Goal: Information Seeking & Learning: Learn about a topic

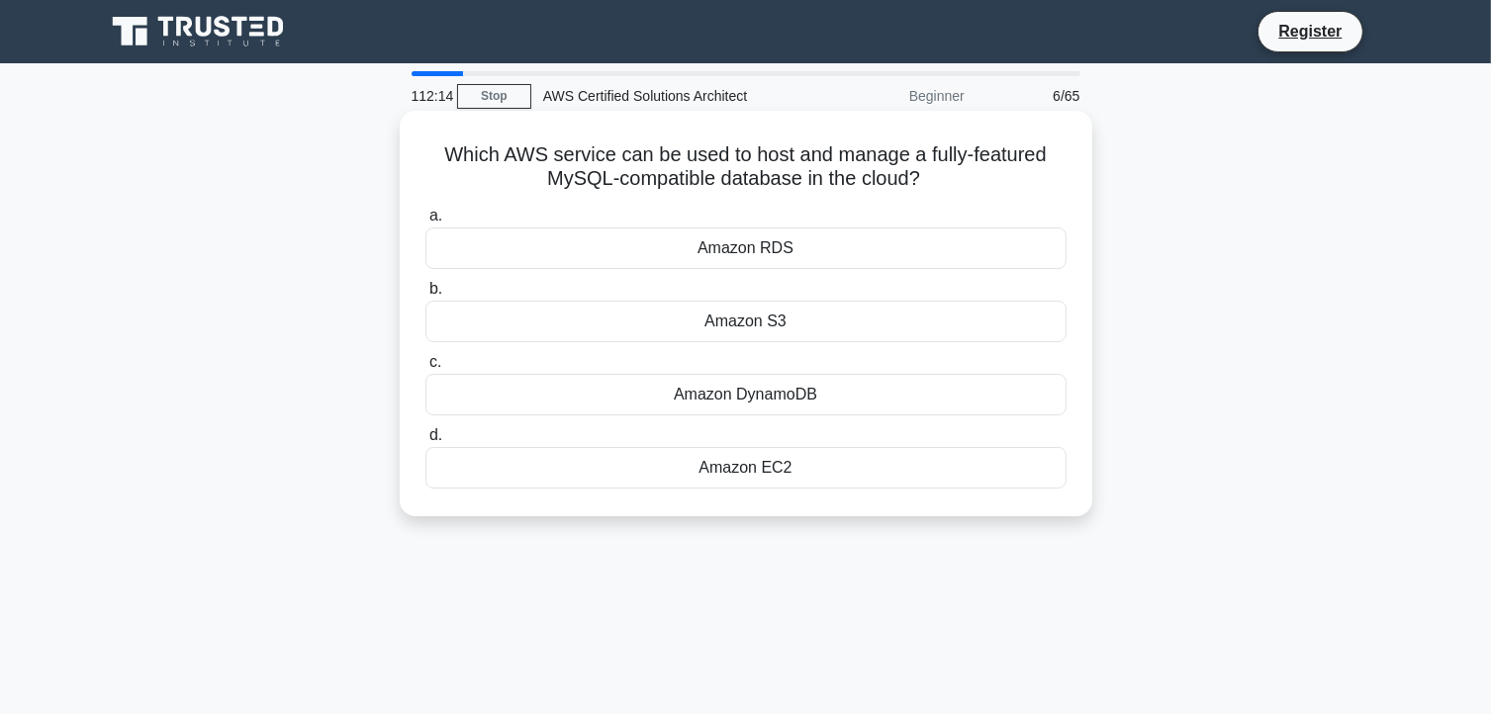
click at [777, 465] on div "Amazon EC2" at bounding box center [745, 468] width 641 height 42
click at [425, 442] on input "d. Amazon EC2" at bounding box center [425, 435] width 0 height 13
click at [788, 397] on div "Amazon Redshift" at bounding box center [745, 395] width 641 height 42
click at [425, 369] on input "c. Amazon Redshift" at bounding box center [425, 362] width 0 height 13
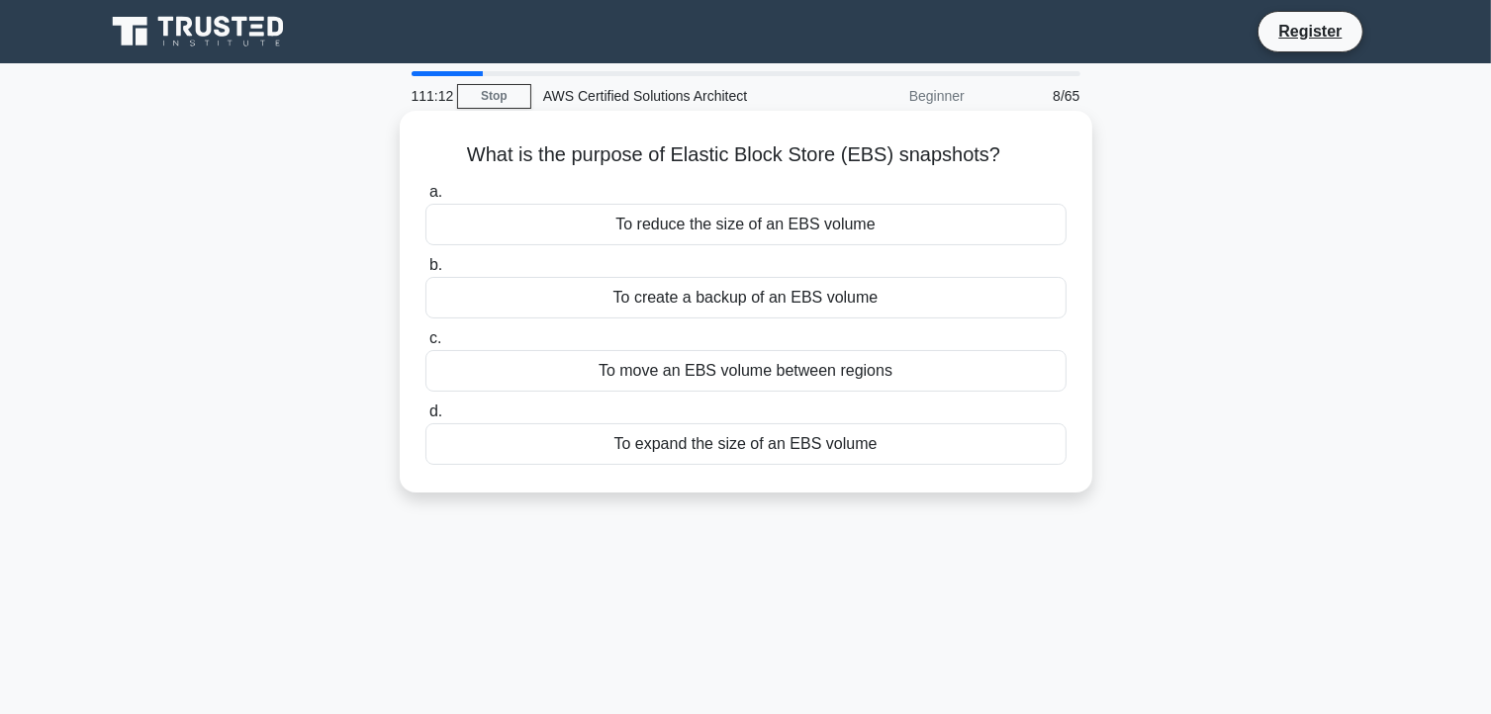
click at [748, 298] on div "To create a backup of an EBS volume" at bounding box center [745, 298] width 641 height 42
click at [425, 272] on input "b. To create a backup of an EBS volume" at bounding box center [425, 265] width 0 height 13
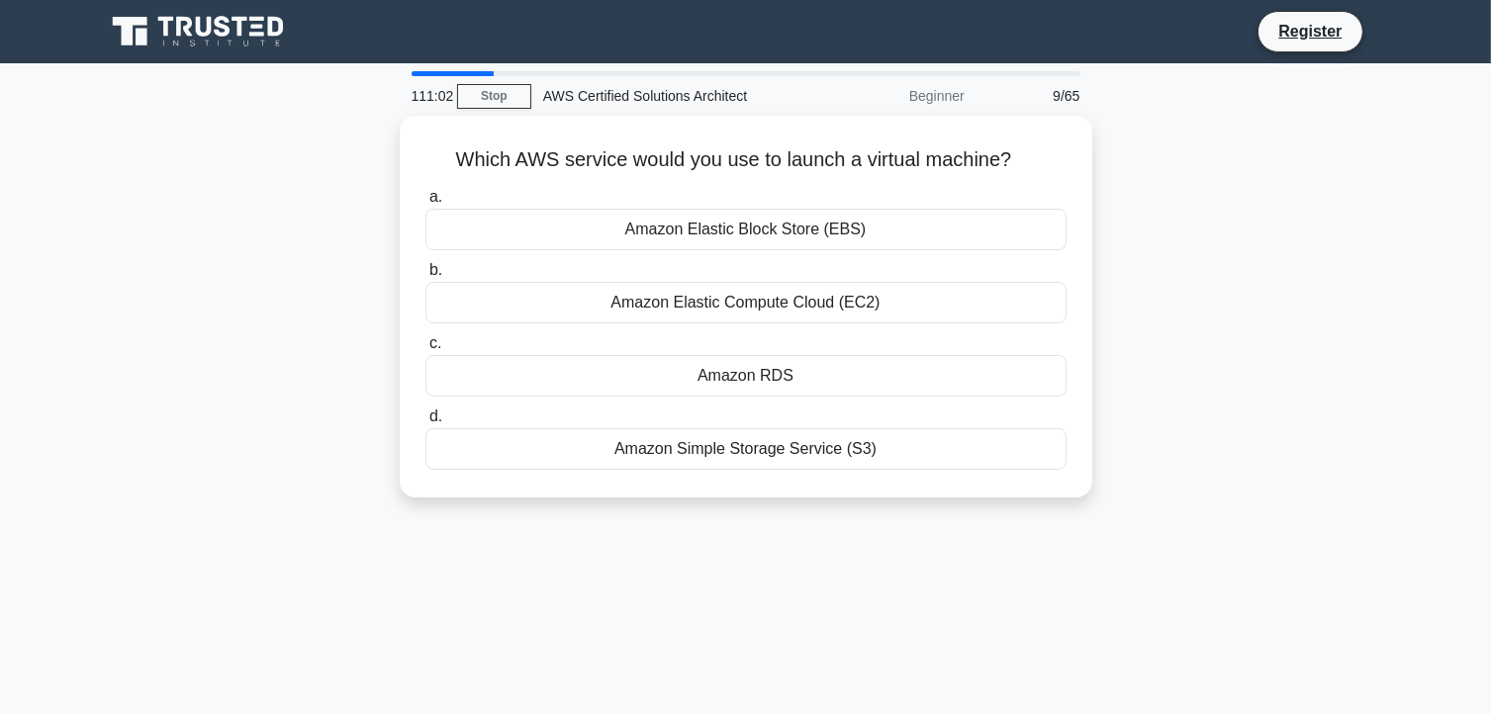
click at [748, 298] on div "Amazon Elastic Compute Cloud (EC2)" at bounding box center [745, 303] width 641 height 42
click at [425, 277] on input "b. Amazon Elastic Compute Cloud (EC2)" at bounding box center [425, 270] width 0 height 13
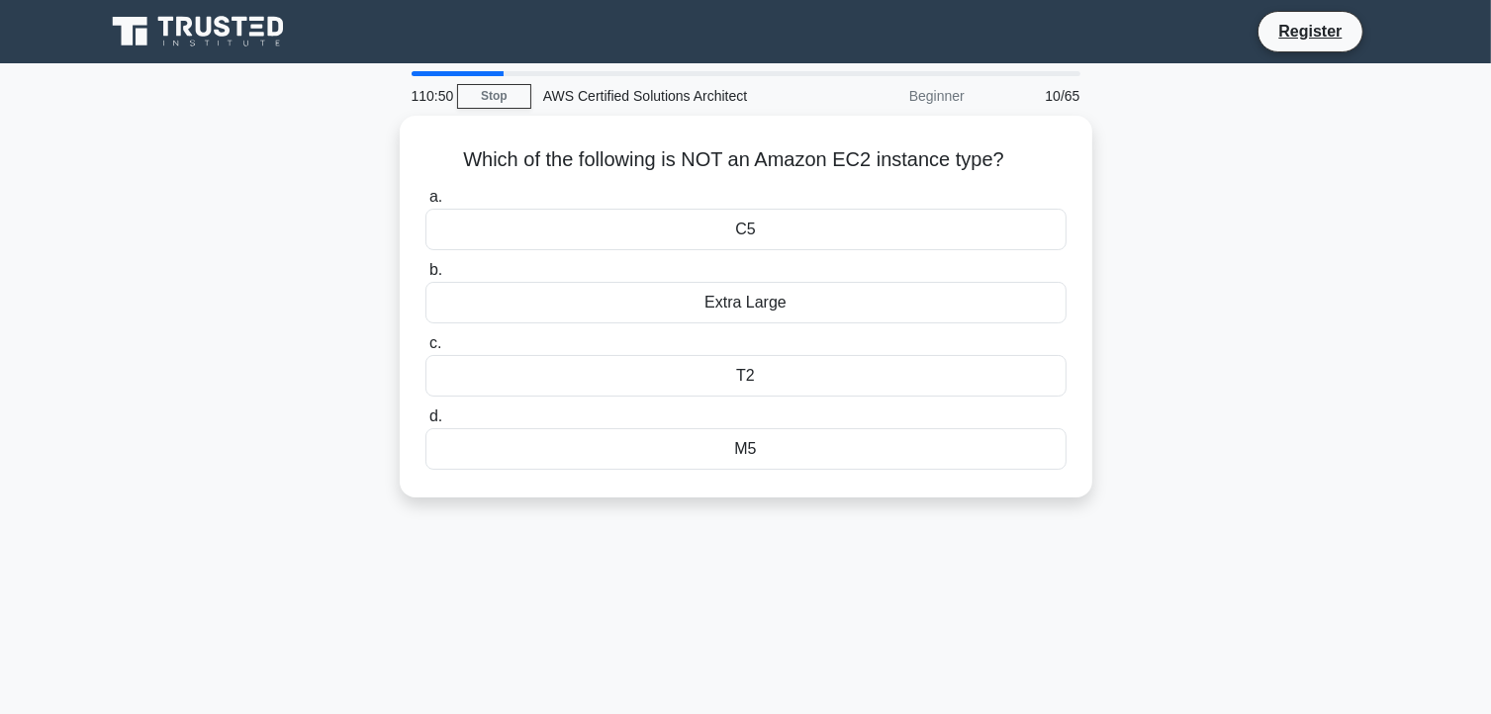
click at [748, 298] on div "Extra Large" at bounding box center [745, 303] width 641 height 42
click at [425, 277] on input "b. Extra Large" at bounding box center [425, 270] width 0 height 13
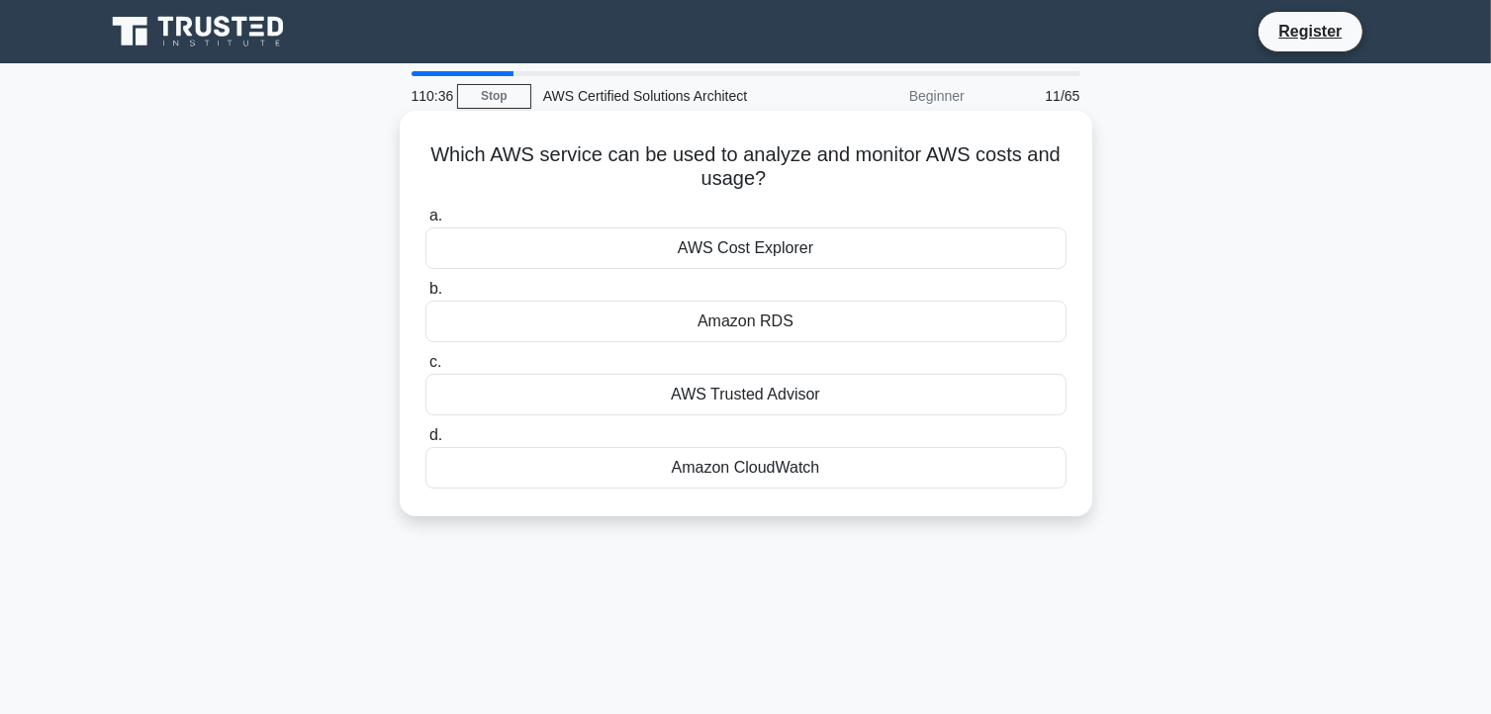
click at [744, 240] on div "AWS Cost Explorer" at bounding box center [745, 249] width 641 height 42
click at [425, 223] on input "a. AWS Cost Explorer" at bounding box center [425, 216] width 0 height 13
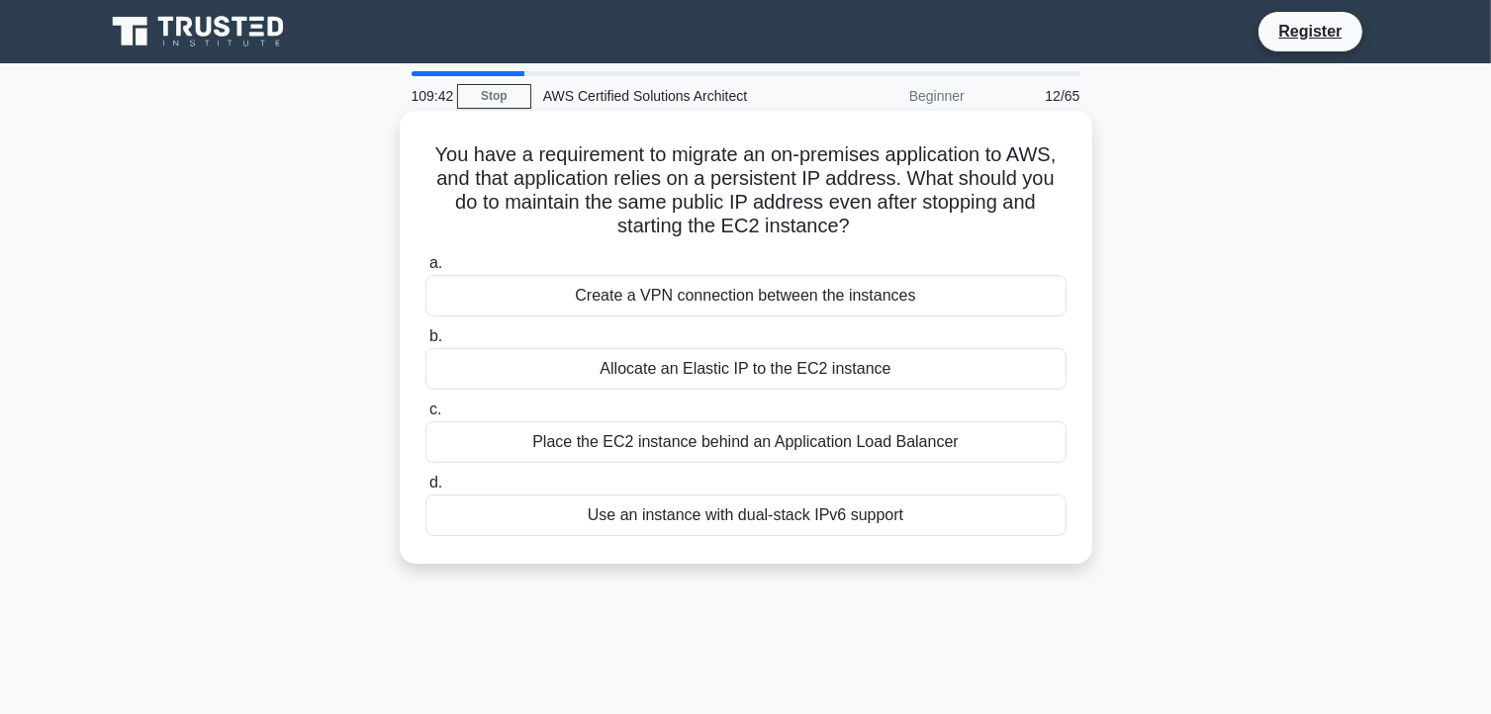
click at [740, 438] on div "Place the EC2 instance behind an Application Load Balancer" at bounding box center [745, 443] width 641 height 42
click at [425, 417] on input "c. Place the EC2 instance behind an Application Load Balancer" at bounding box center [425, 410] width 0 height 13
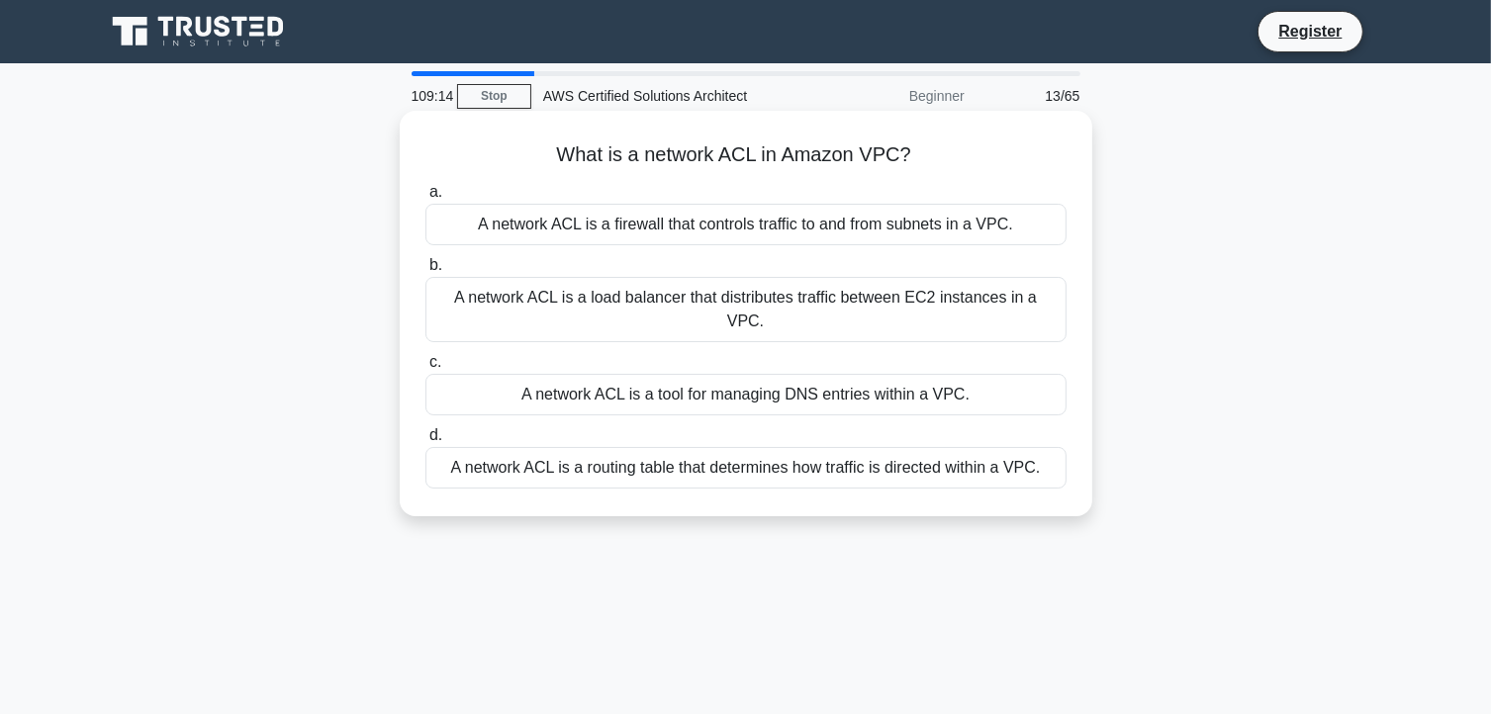
click at [666, 218] on div "A network ACL is a firewall that controls traffic to and from subnets in a VPC." at bounding box center [745, 225] width 641 height 42
click at [425, 199] on input "a. A network ACL is a firewall that controls traffic to and from subnets in a V…" at bounding box center [425, 192] width 0 height 13
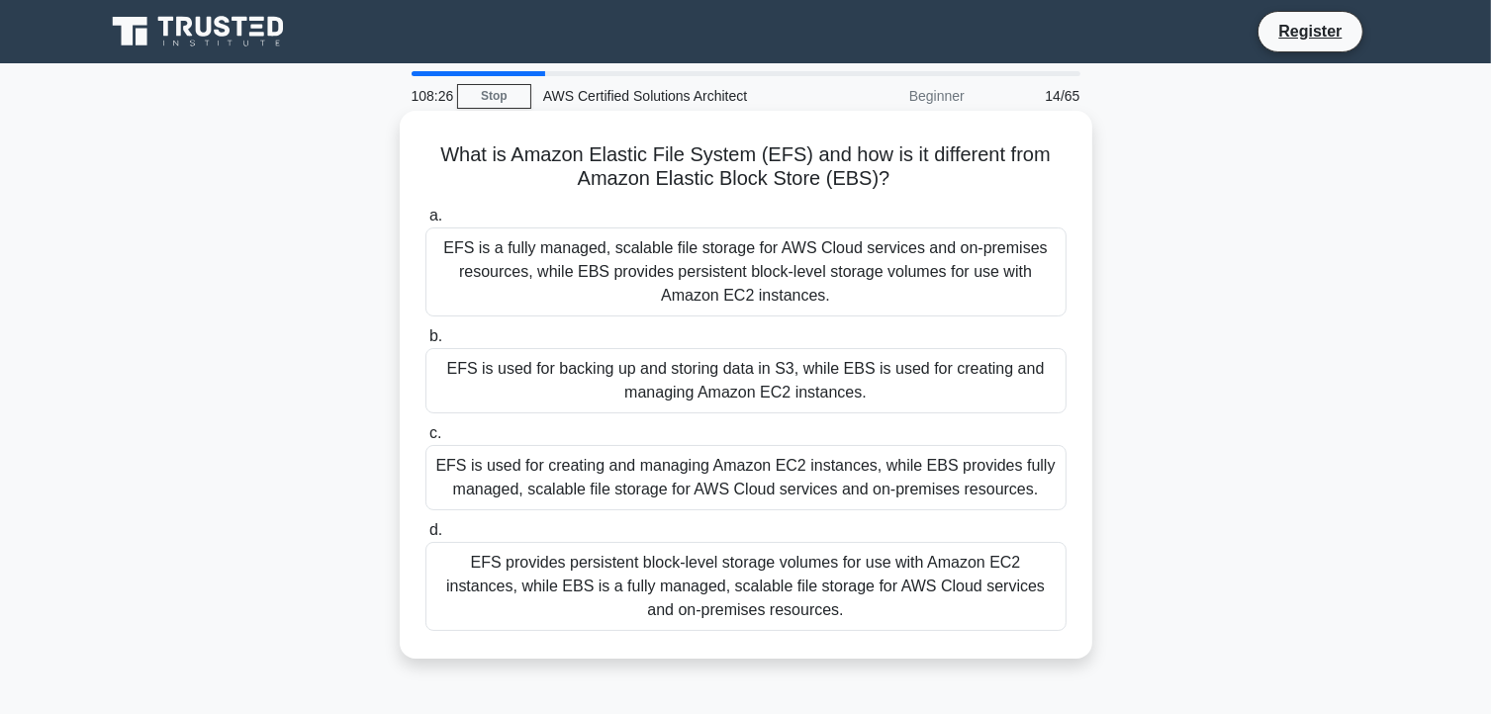
click at [855, 581] on div "EFS provides persistent block-level storage volumes for use with Amazon EC2 ins…" at bounding box center [745, 586] width 641 height 89
click at [425, 537] on input "d. EFS provides persistent block-level storage volumes for use with Amazon EC2 …" at bounding box center [425, 530] width 0 height 13
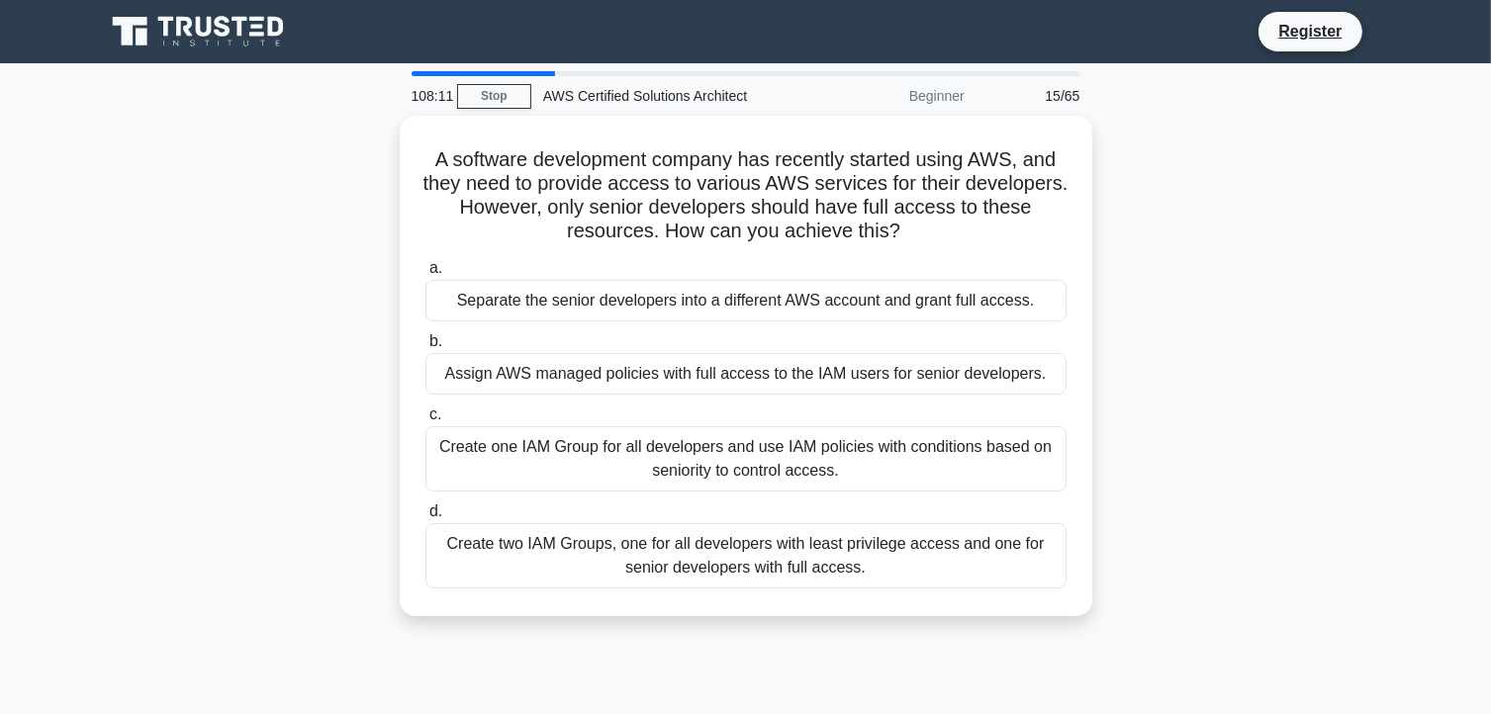
click at [855, 581] on div "Create two IAM Groups, one for all developers with least privilege access and o…" at bounding box center [745, 555] width 641 height 65
click at [425, 518] on input "d. Create two IAM Groups, one for all developers with least privilege access an…" at bounding box center [425, 512] width 0 height 13
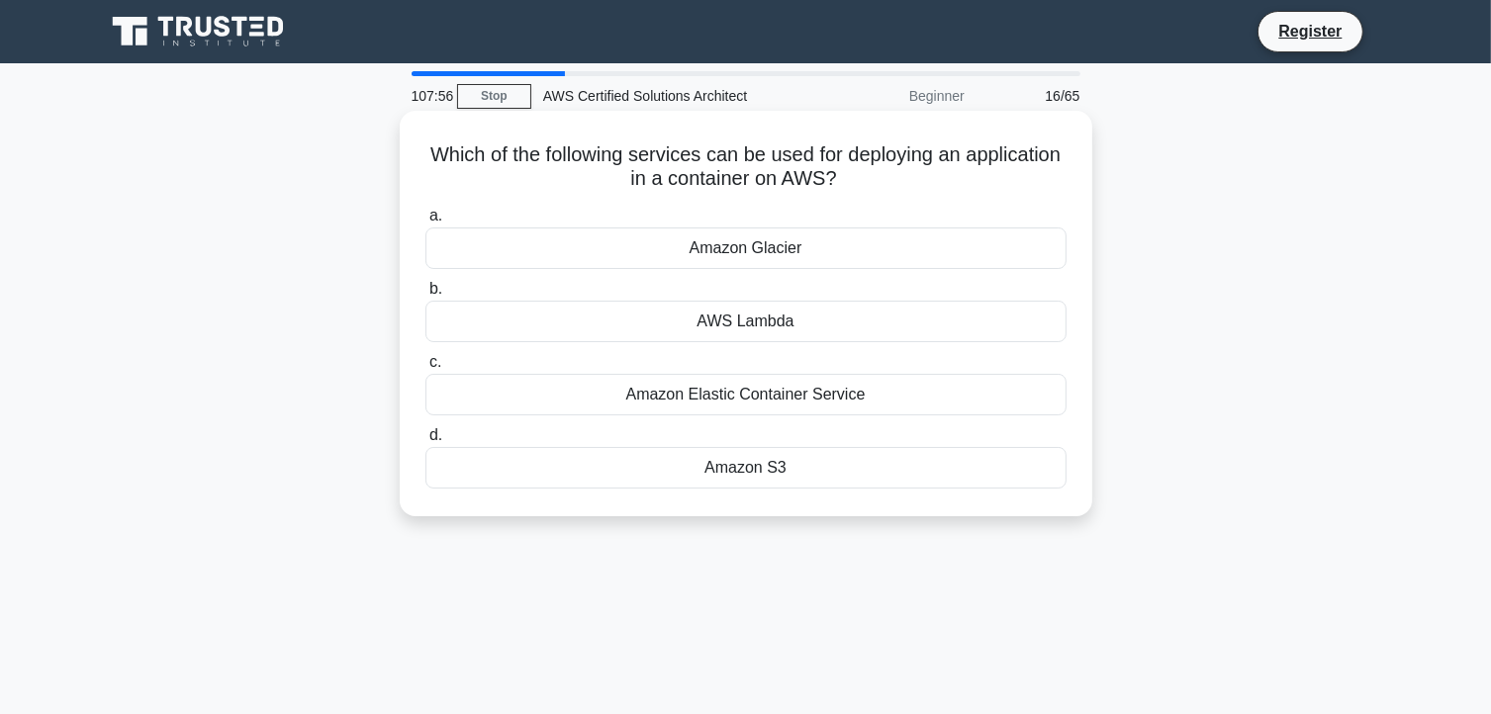
click at [656, 398] on div "Amazon Elastic Container Service" at bounding box center [745, 395] width 641 height 42
click at [425, 369] on input "c. Amazon Elastic Container Service" at bounding box center [425, 362] width 0 height 13
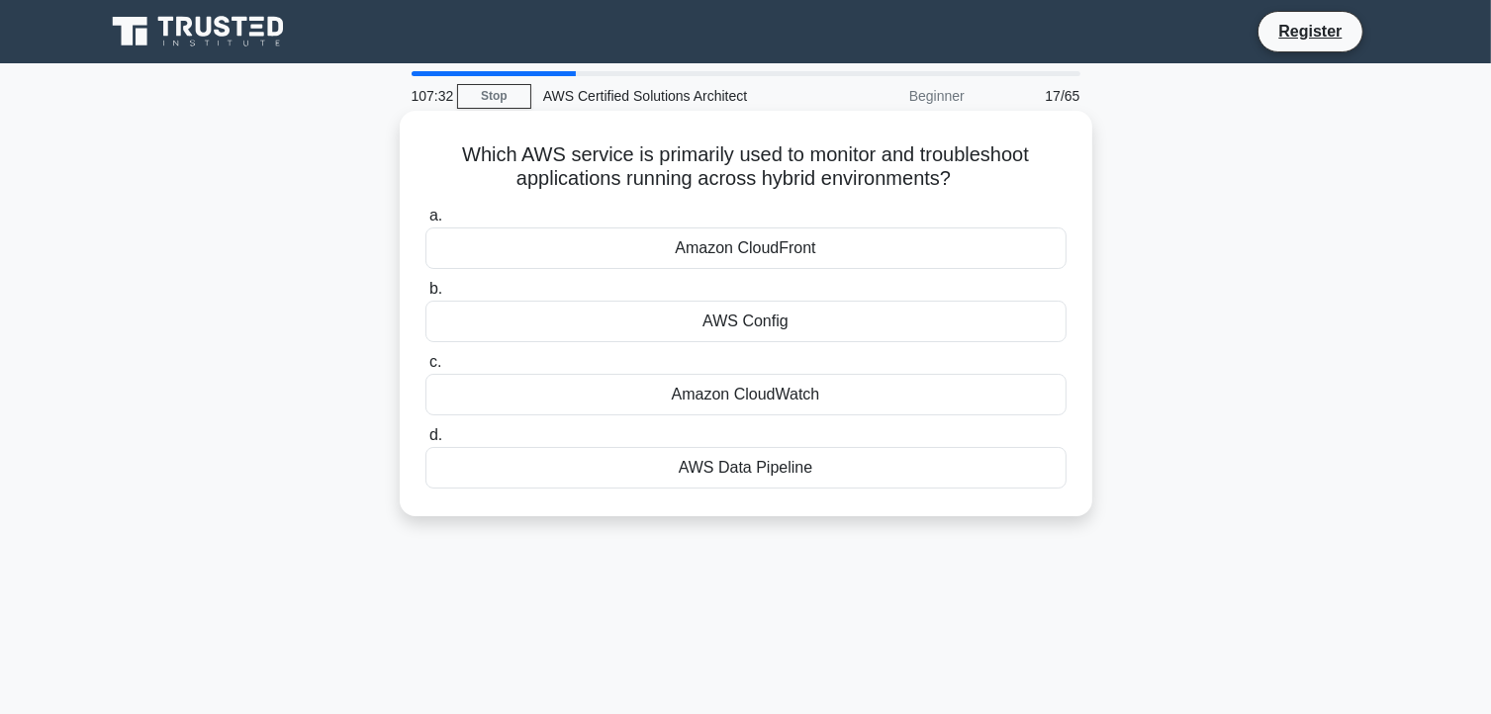
click at [672, 402] on div "Amazon CloudWatch" at bounding box center [745, 395] width 641 height 42
click at [425, 369] on input "c. Amazon CloudWatch" at bounding box center [425, 362] width 0 height 13
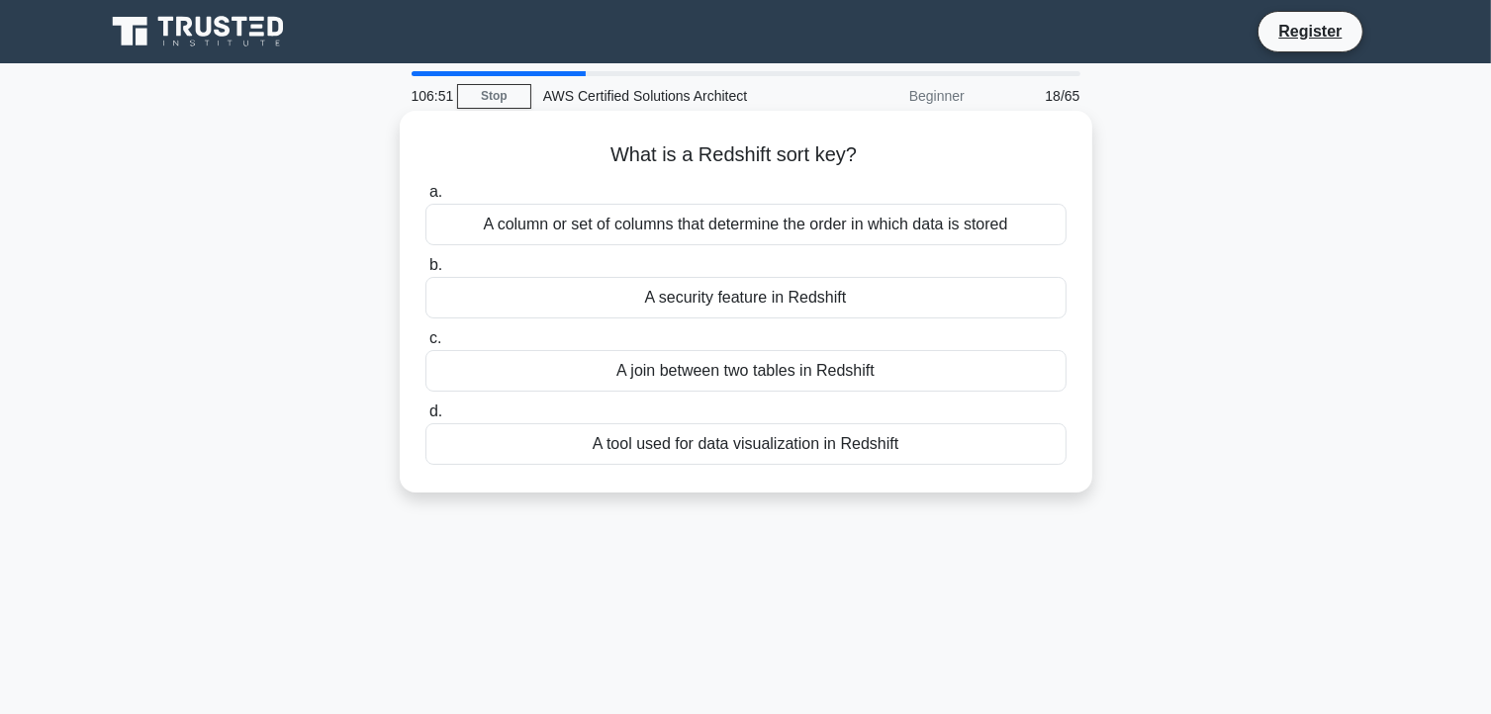
click at [661, 445] on div "A tool used for data visualization in Redshift" at bounding box center [745, 444] width 641 height 42
click at [425, 419] on input "d. A tool used for data visualization in Redshift" at bounding box center [425, 412] width 0 height 13
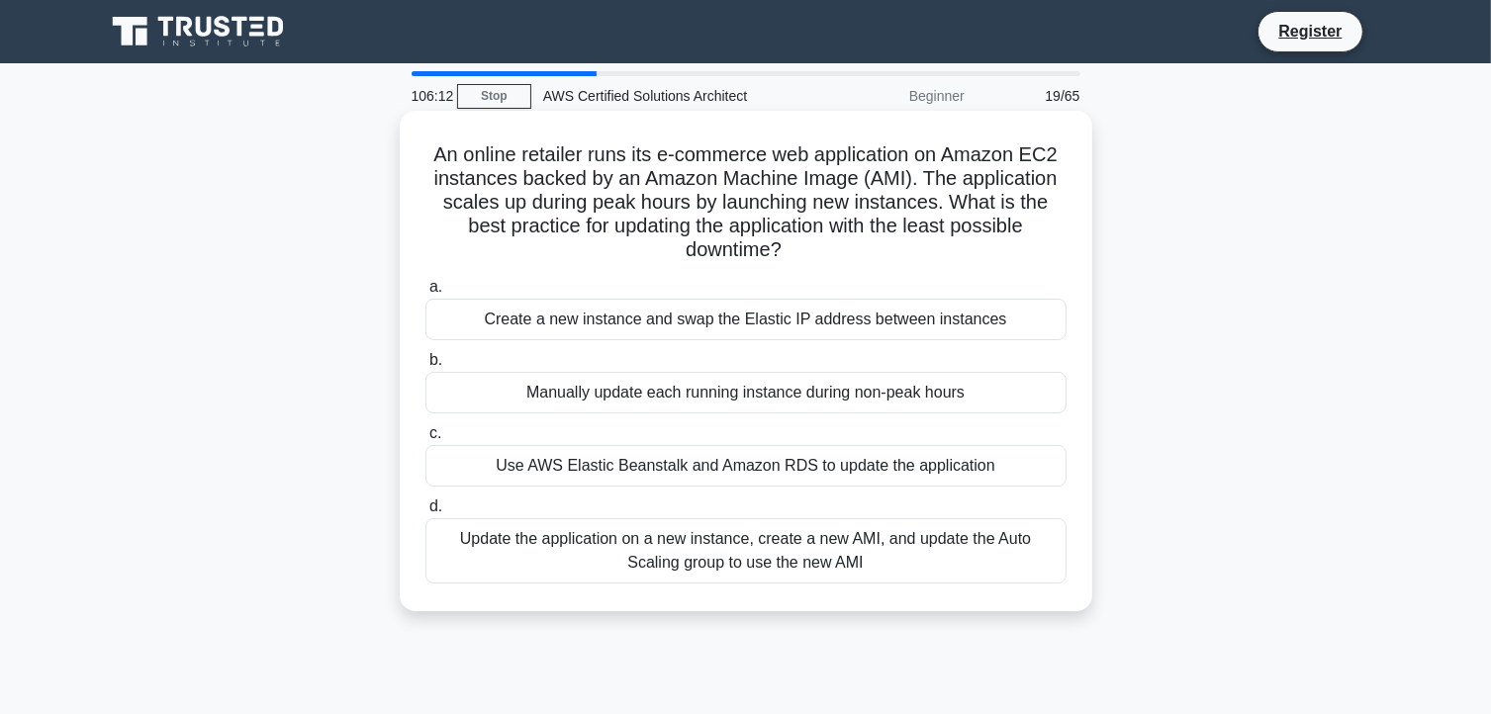
click at [743, 544] on div "Update the application on a new instance, create a new AMI, and update the Auto…" at bounding box center [745, 550] width 641 height 65
click at [425, 514] on input "d. Update the application on a new instance, create a new AMI, and update the A…" at bounding box center [425, 507] width 0 height 13
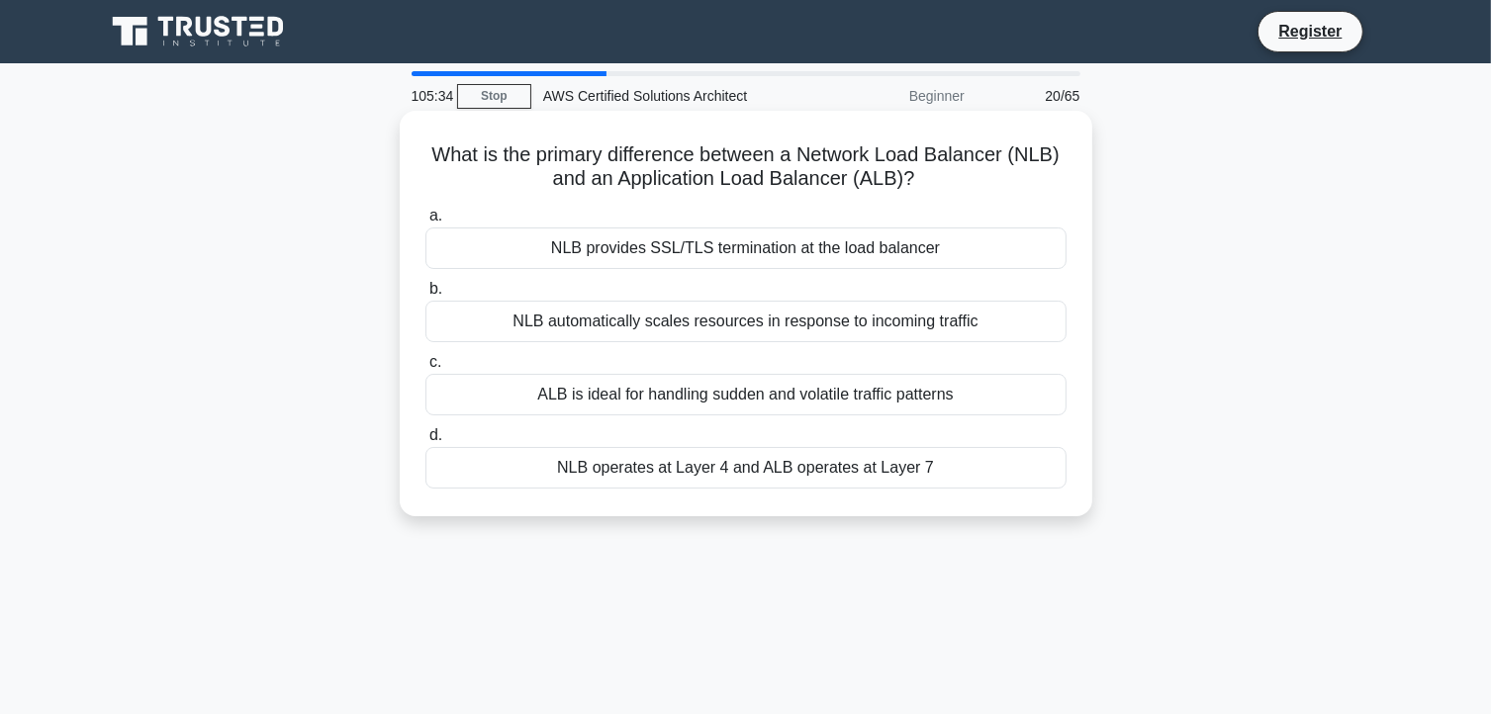
click at [660, 467] on div "NLB operates at Layer 4 and ALB operates at Layer 7" at bounding box center [745, 468] width 641 height 42
click at [425, 442] on input "d. NLB operates at Layer 4 and ALB operates at Layer 7" at bounding box center [425, 435] width 0 height 13
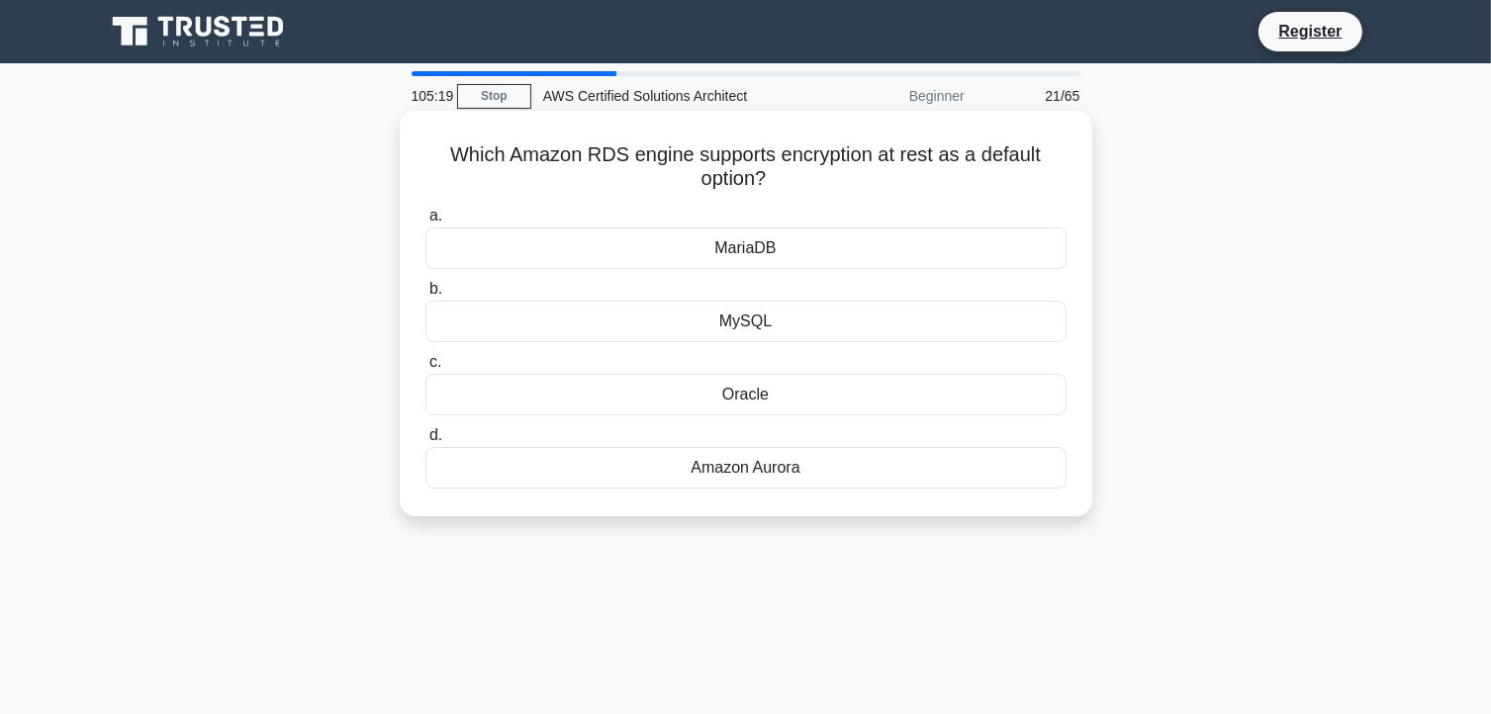
click at [769, 466] on div "Amazon Aurora" at bounding box center [745, 468] width 641 height 42
click at [425, 442] on input "d. Amazon Aurora" at bounding box center [425, 435] width 0 height 13
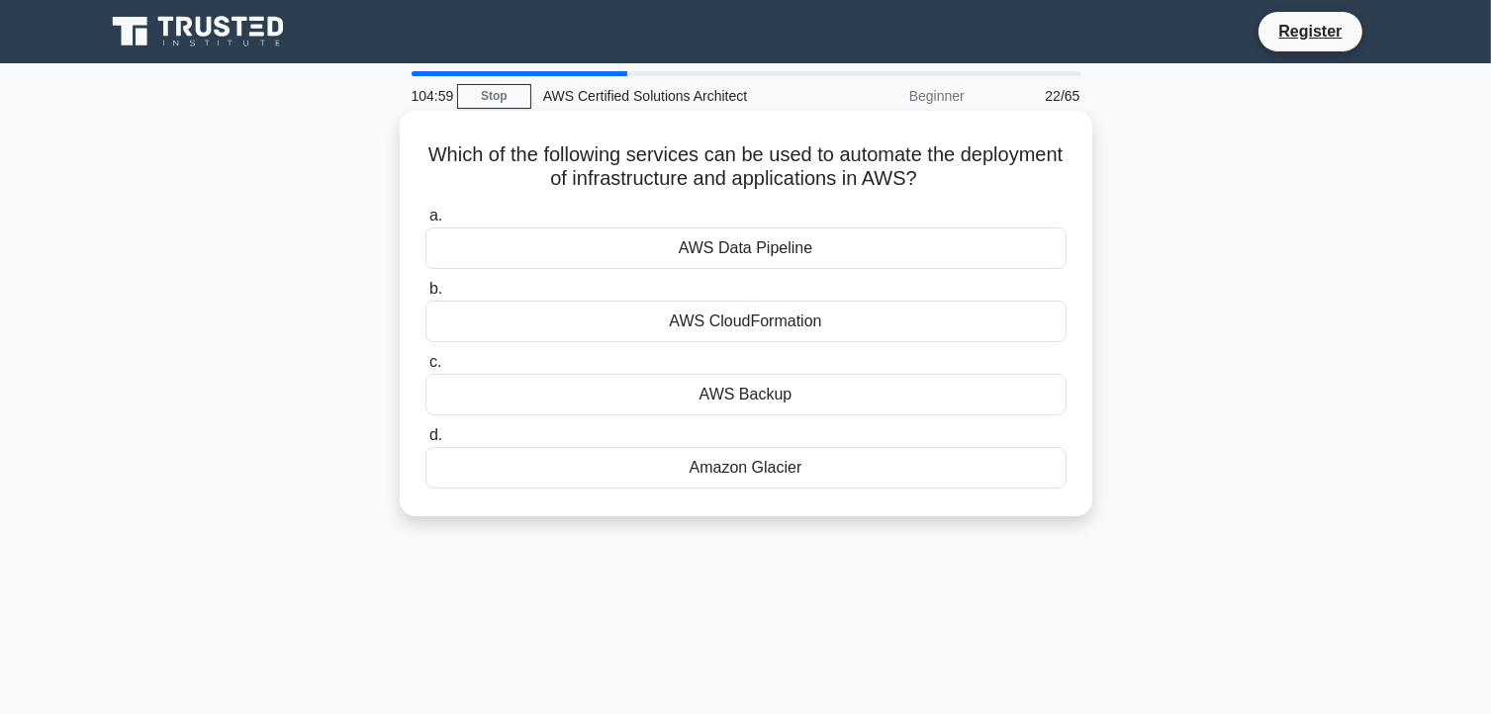
click at [748, 251] on div "AWS Data Pipeline" at bounding box center [745, 249] width 641 height 42
click at [425, 223] on input "a. AWS Data Pipeline" at bounding box center [425, 216] width 0 height 13
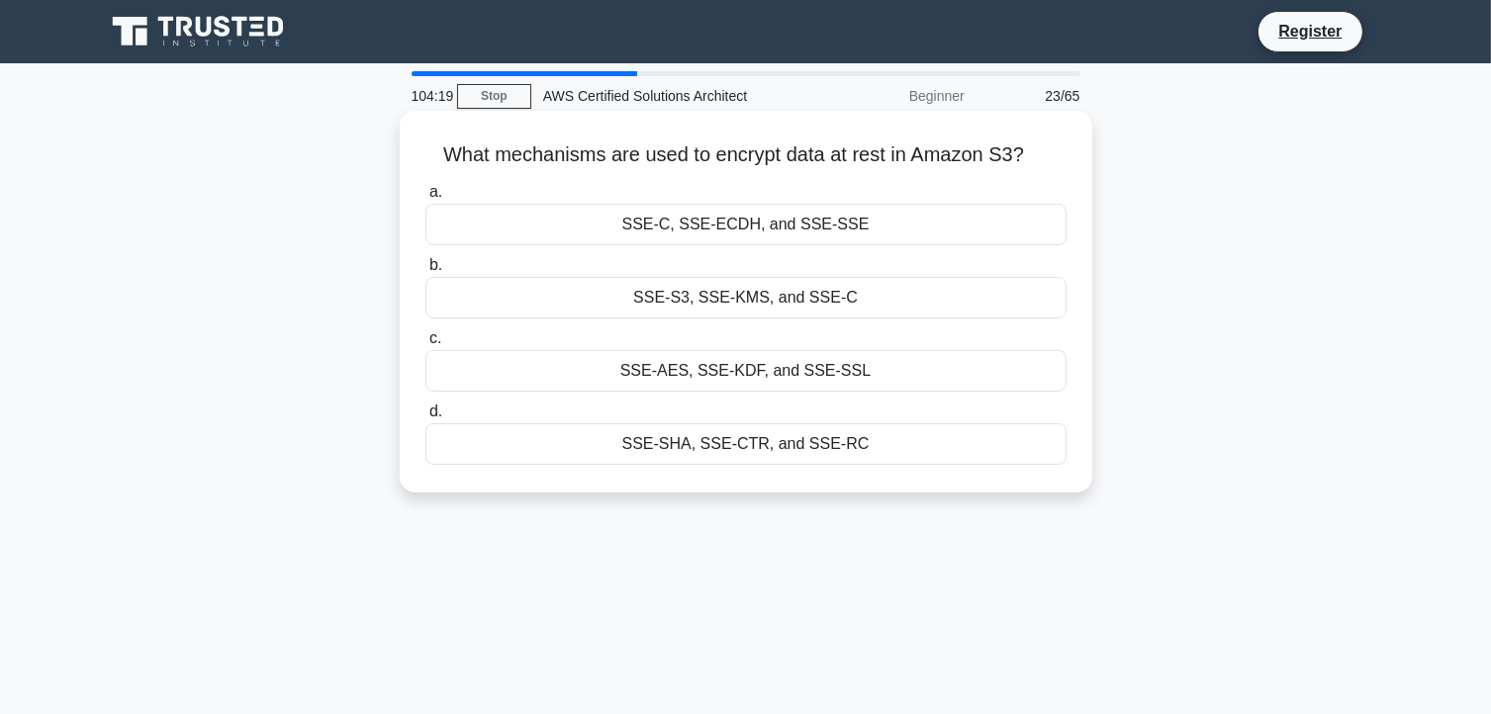
click at [704, 235] on div "SSE-C, SSE-ECDH, and SSE-SSE" at bounding box center [745, 225] width 641 height 42
click at [425, 199] on input "a. SSE-C, [GEOGRAPHIC_DATA], and SSE-SSE" at bounding box center [425, 192] width 0 height 13
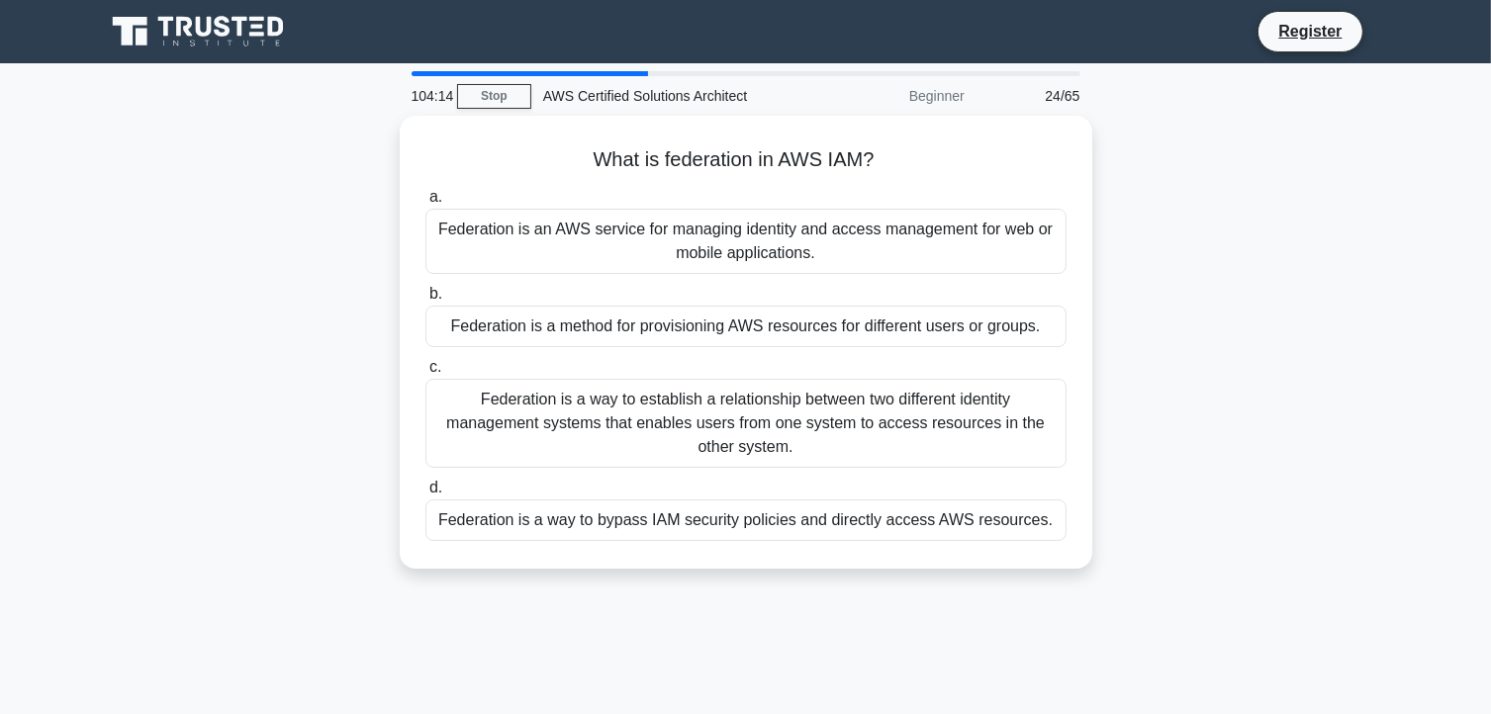
click at [704, 235] on div "Federation is an AWS service for managing identity and access management for we…" at bounding box center [745, 241] width 641 height 65
click at [425, 204] on input "a. Federation is an AWS service for managing identity and access management for…" at bounding box center [425, 197] width 0 height 13
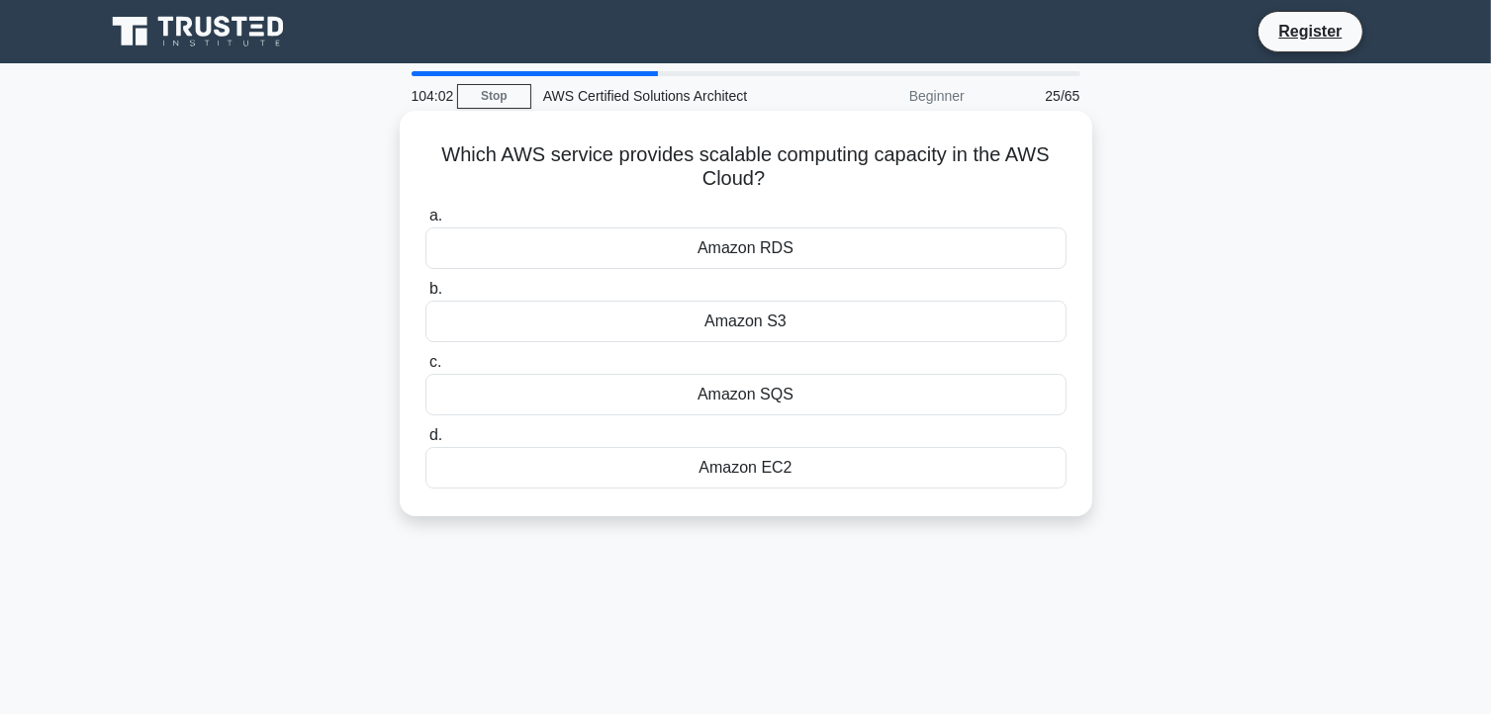
click at [772, 459] on div "Amazon EC2" at bounding box center [745, 468] width 641 height 42
click at [425, 442] on input "d. Amazon EC2" at bounding box center [425, 435] width 0 height 13
click at [803, 472] on div "AWS Elastic Beanstalk" at bounding box center [745, 468] width 641 height 42
click at [425, 442] on input "d. AWS Elastic Beanstalk" at bounding box center [425, 435] width 0 height 13
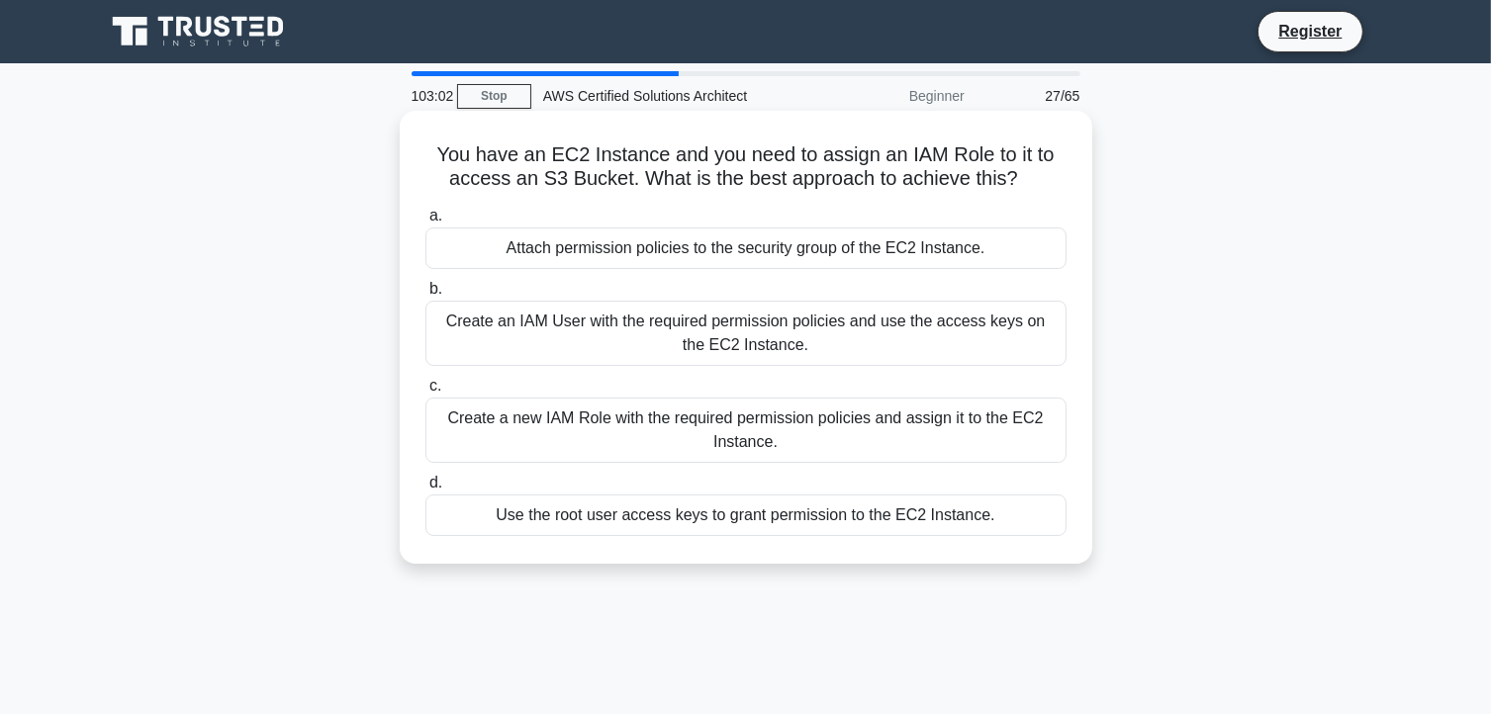
click at [795, 416] on div "Create a new IAM Role with the required permission policies and assign it to th…" at bounding box center [745, 430] width 641 height 65
click at [425, 393] on input "c. Create a new IAM Role with the required permission policies and assign it to…" at bounding box center [425, 386] width 0 height 13
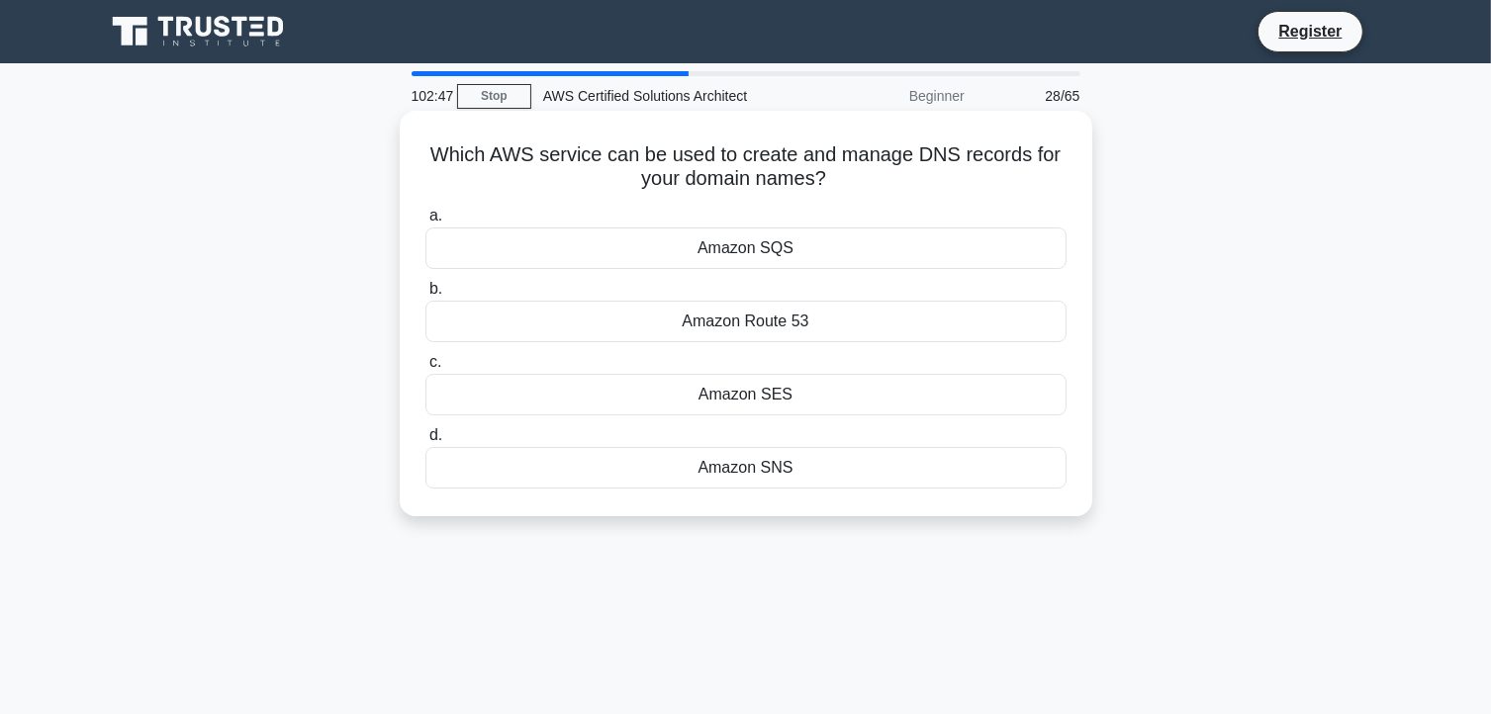
click at [766, 320] on div "Amazon Route 53" at bounding box center [745, 322] width 641 height 42
click at [425, 296] on input "b. Amazon Route 53" at bounding box center [425, 289] width 0 height 13
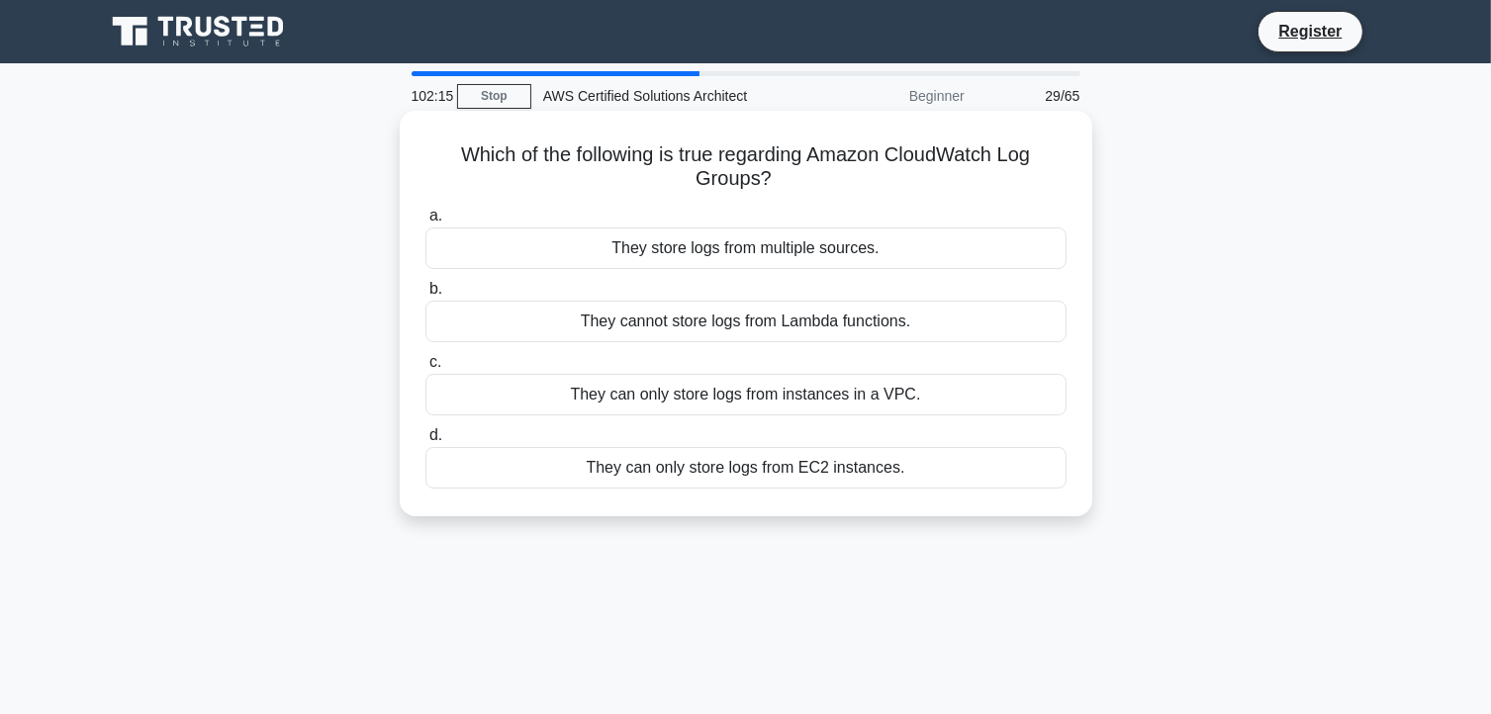
click at [761, 246] on div "They store logs from multiple sources." at bounding box center [745, 249] width 641 height 42
click at [425, 223] on input "a. They store logs from multiple sources." at bounding box center [425, 216] width 0 height 13
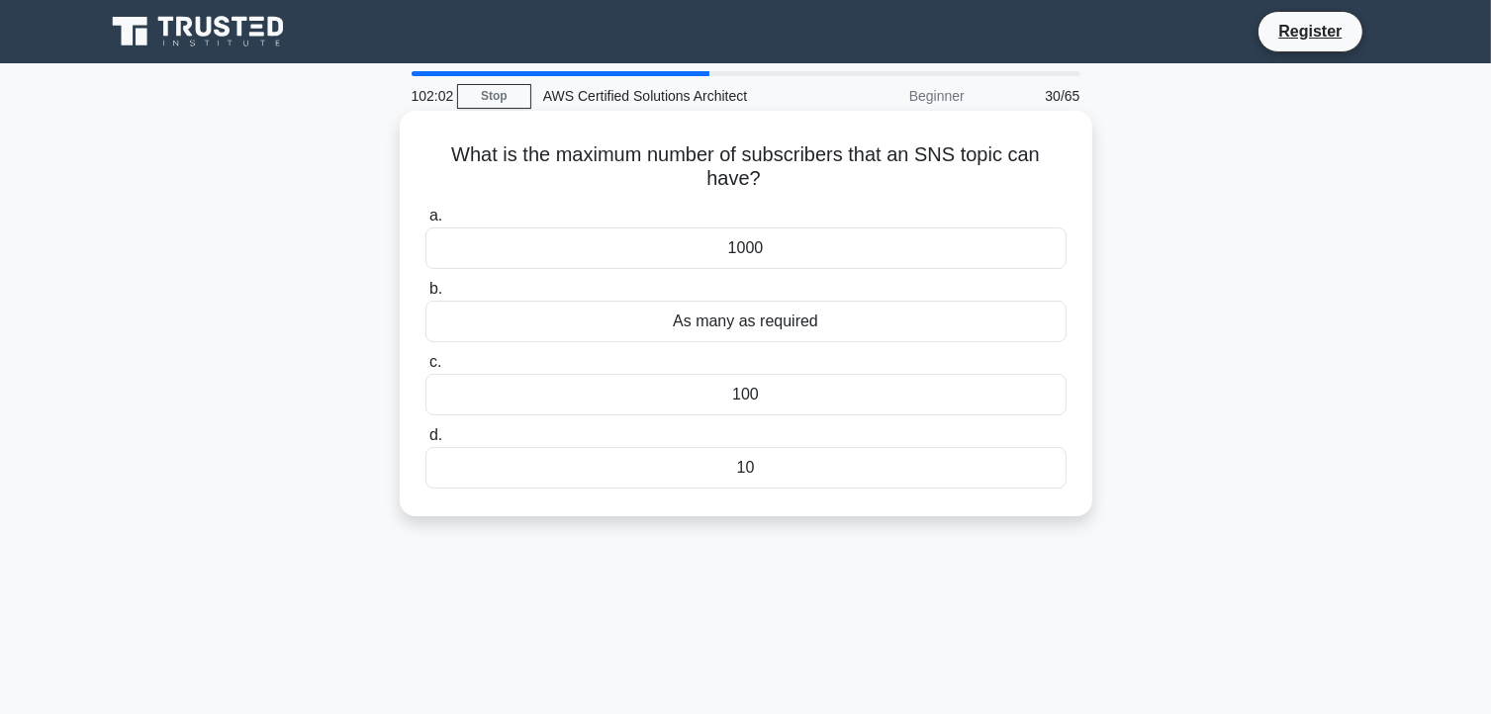
click at [798, 321] on div "As many as required" at bounding box center [745, 322] width 641 height 42
click at [425, 296] on input "b. As many as required" at bounding box center [425, 289] width 0 height 13
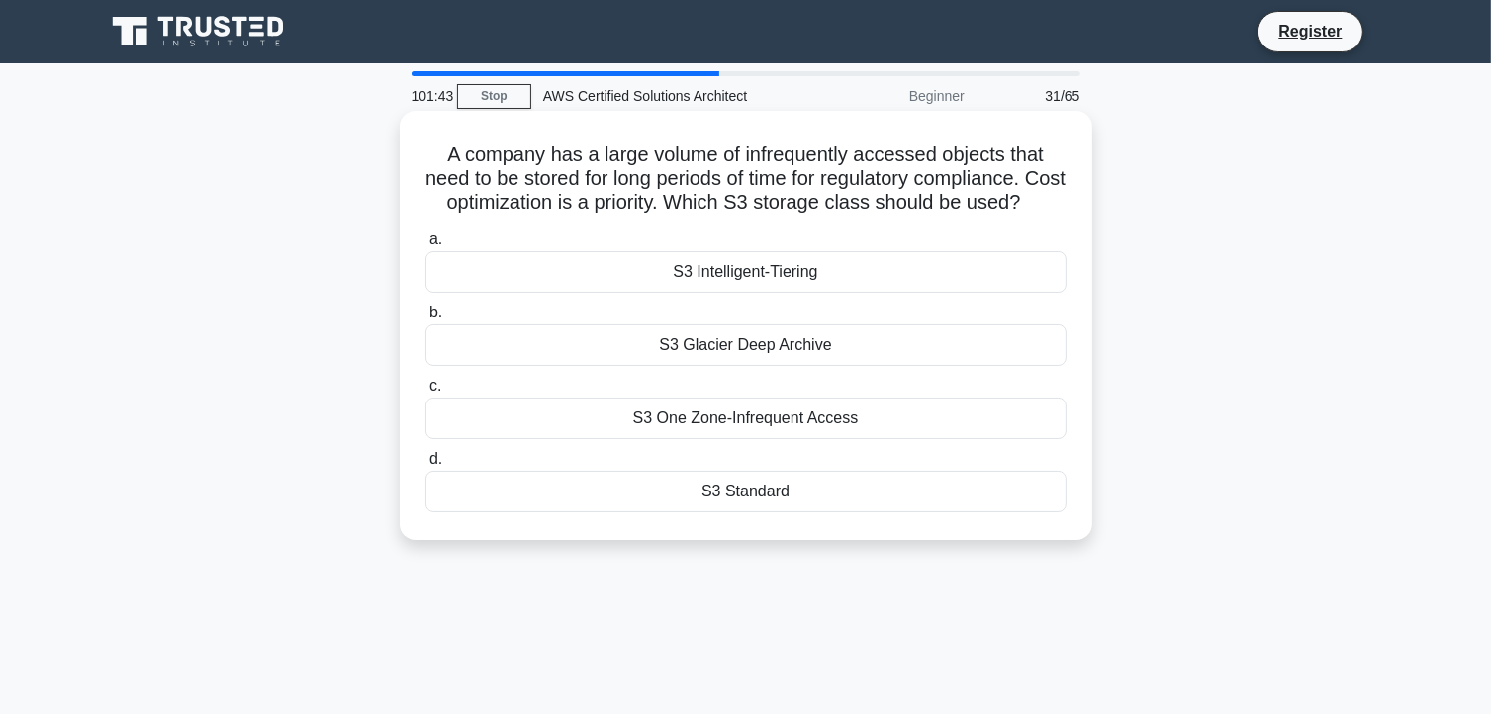
click at [819, 366] on div "S3 Glacier Deep Archive" at bounding box center [745, 346] width 641 height 42
click at [425, 320] on input "b. S3 Glacier Deep Archive" at bounding box center [425, 313] width 0 height 13
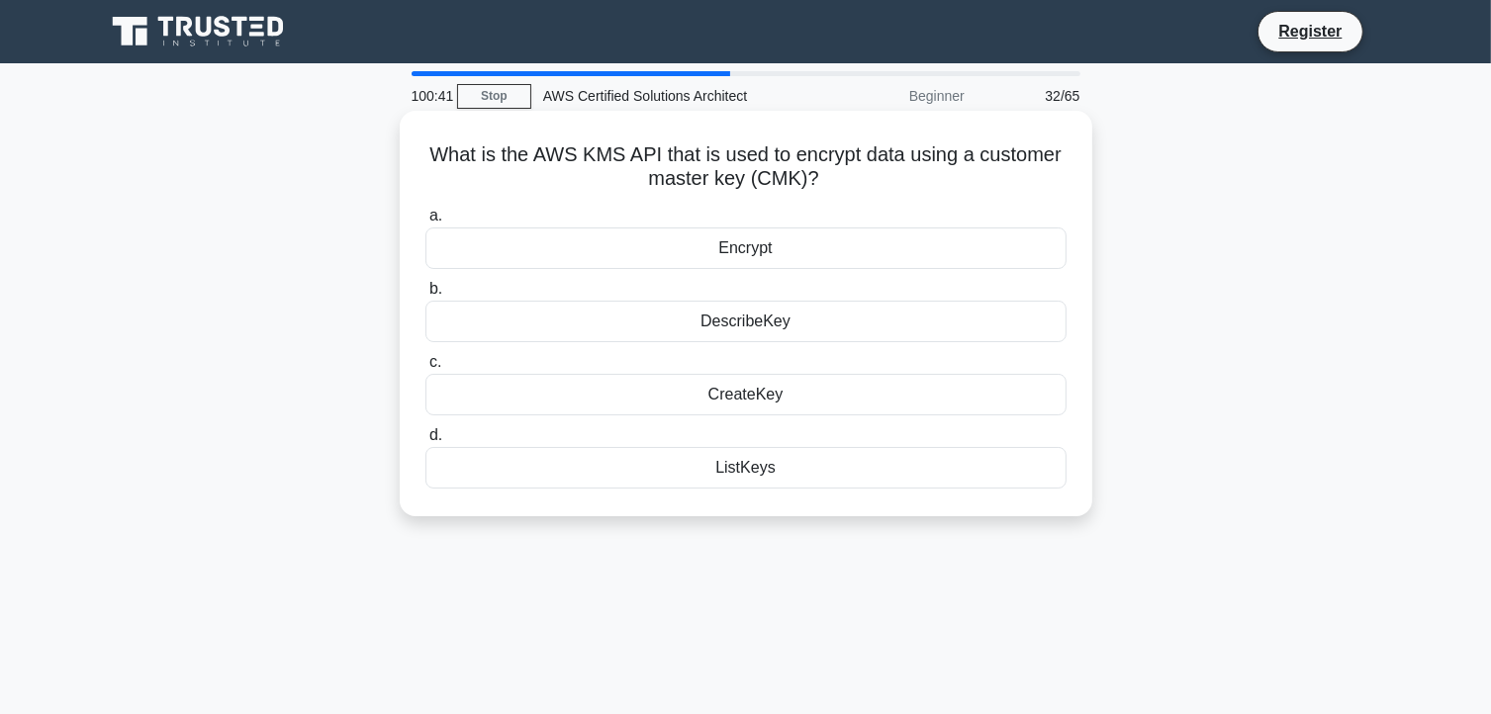
click at [758, 470] on div "ListKeys" at bounding box center [745, 468] width 641 height 42
click at [425, 442] on input "d. ListKeys" at bounding box center [425, 435] width 0 height 13
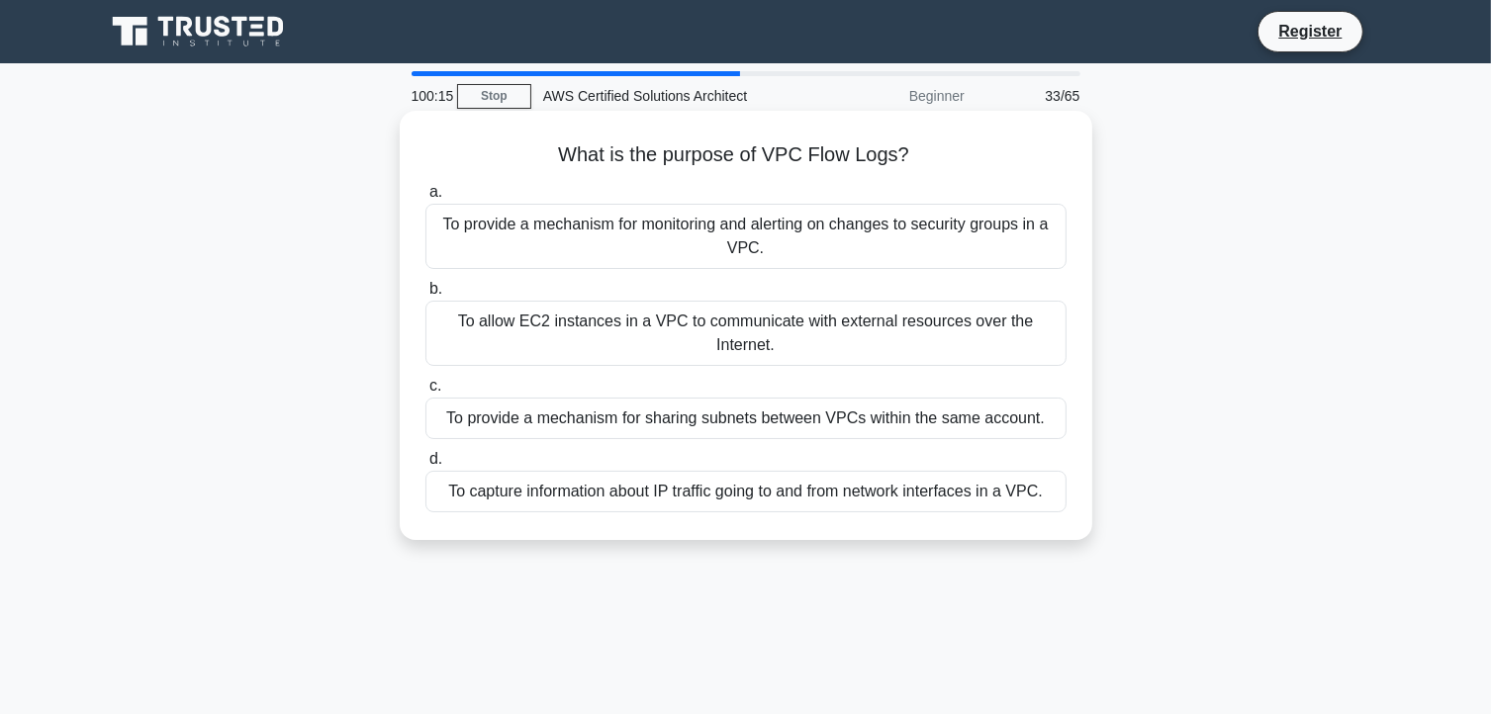
click at [771, 493] on div "To capture information about IP traffic going to and from network interfaces in…" at bounding box center [745, 492] width 641 height 42
click at [425, 466] on input "d. To capture information about IP traffic going to and from network interfaces…" at bounding box center [425, 459] width 0 height 13
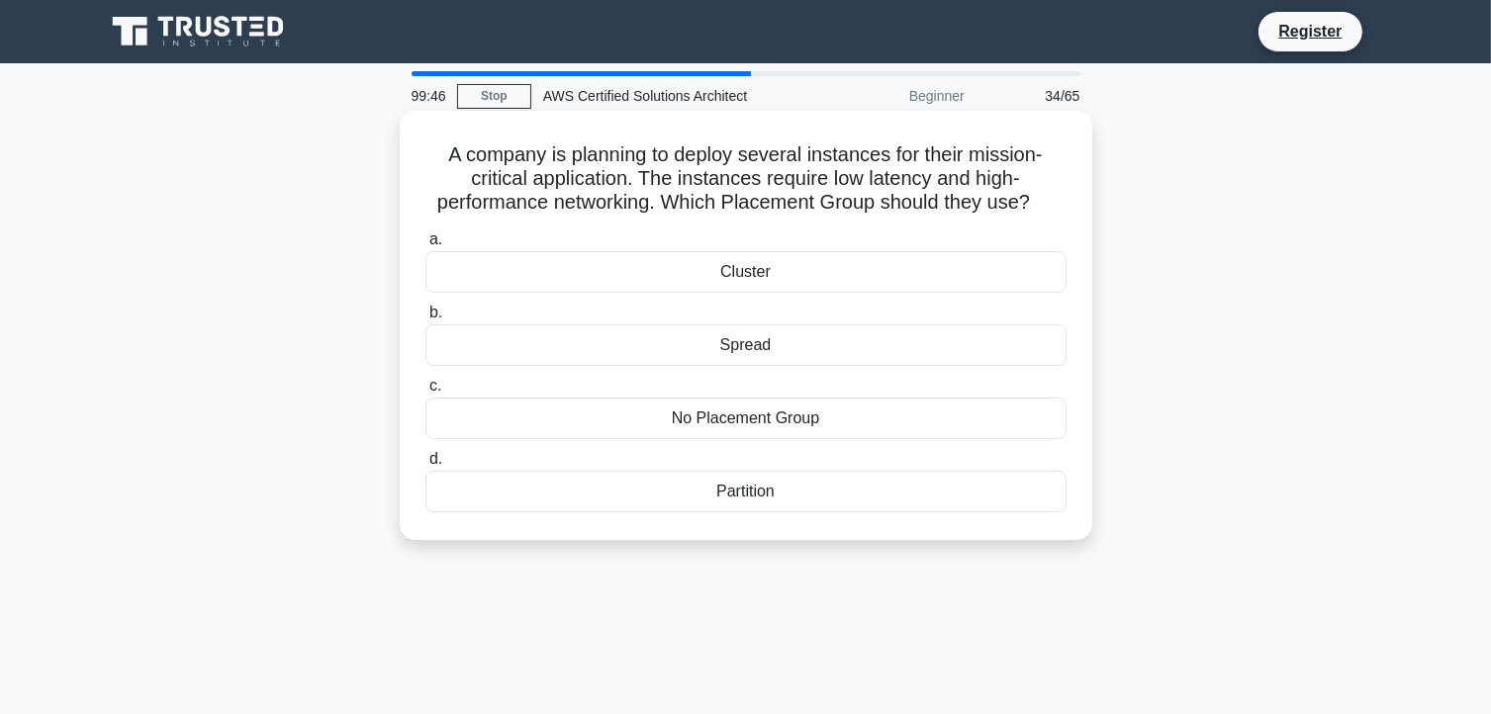
click at [761, 276] on div "Cluster" at bounding box center [745, 272] width 641 height 42
click at [425, 246] on input "a. Cluster" at bounding box center [425, 240] width 0 height 13
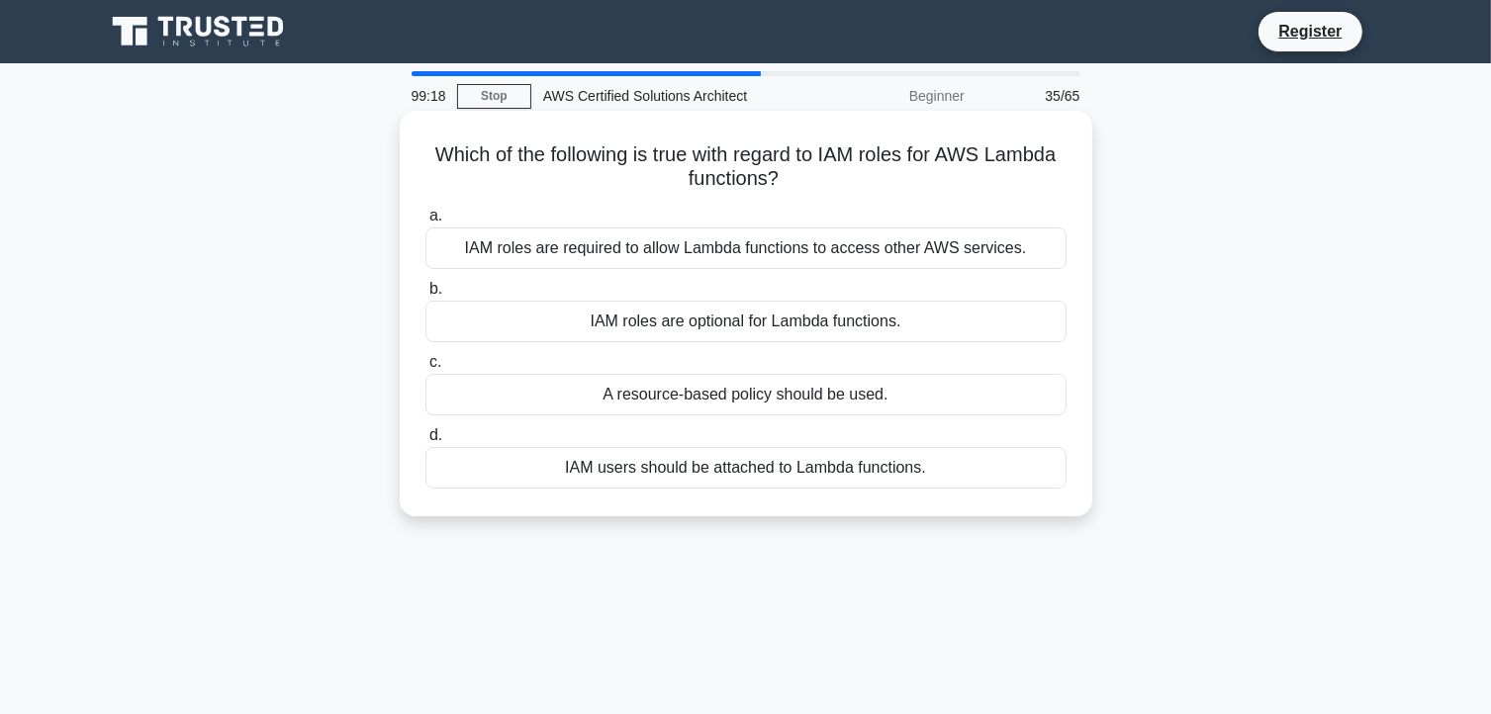
click at [788, 397] on div "A resource-based policy should be used." at bounding box center [745, 395] width 641 height 42
click at [425, 369] on input "c. A resource-based policy should be used." at bounding box center [425, 362] width 0 height 13
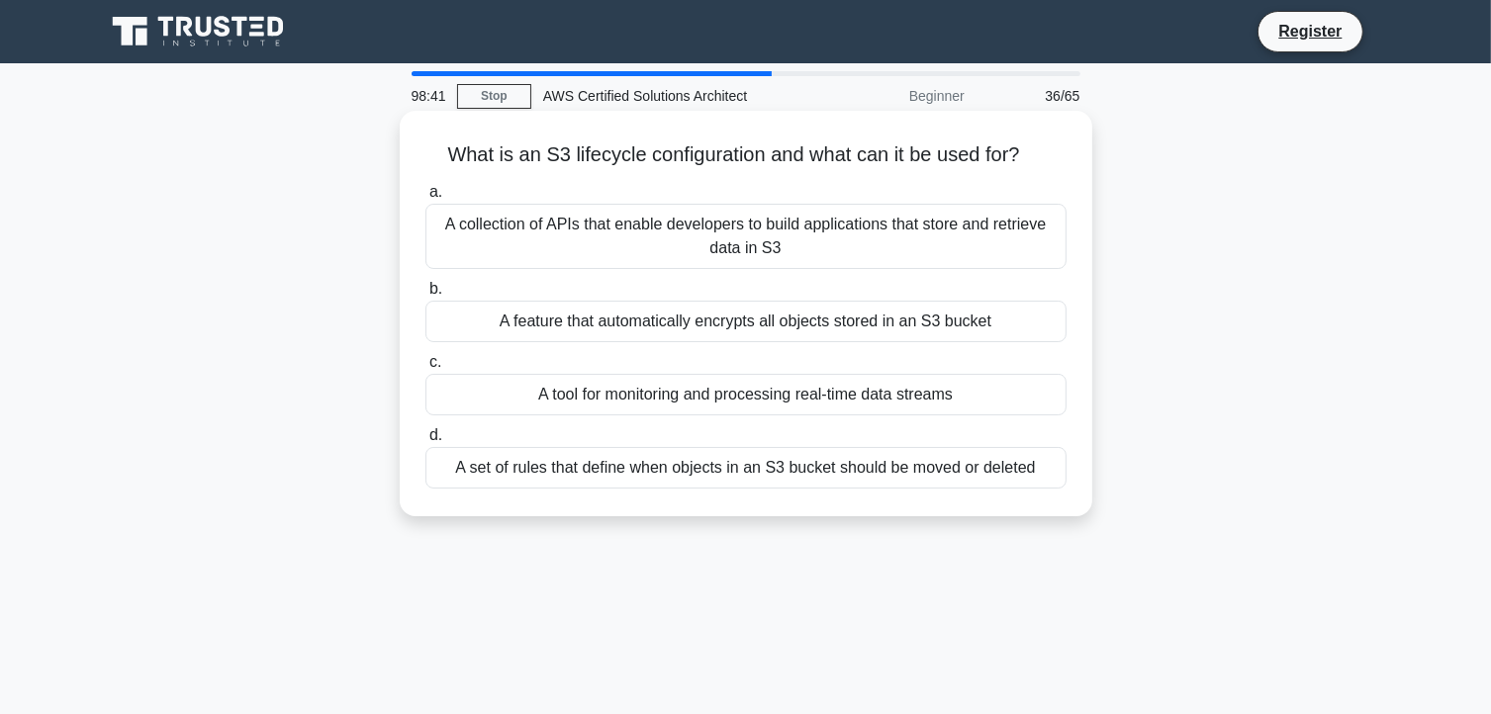
click at [826, 468] on div "A set of rules that define when objects in an S3 bucket should be moved or dele…" at bounding box center [745, 468] width 641 height 42
click at [425, 442] on input "d. A set of rules that define when objects in an S3 bucket should be moved or d…" at bounding box center [425, 435] width 0 height 13
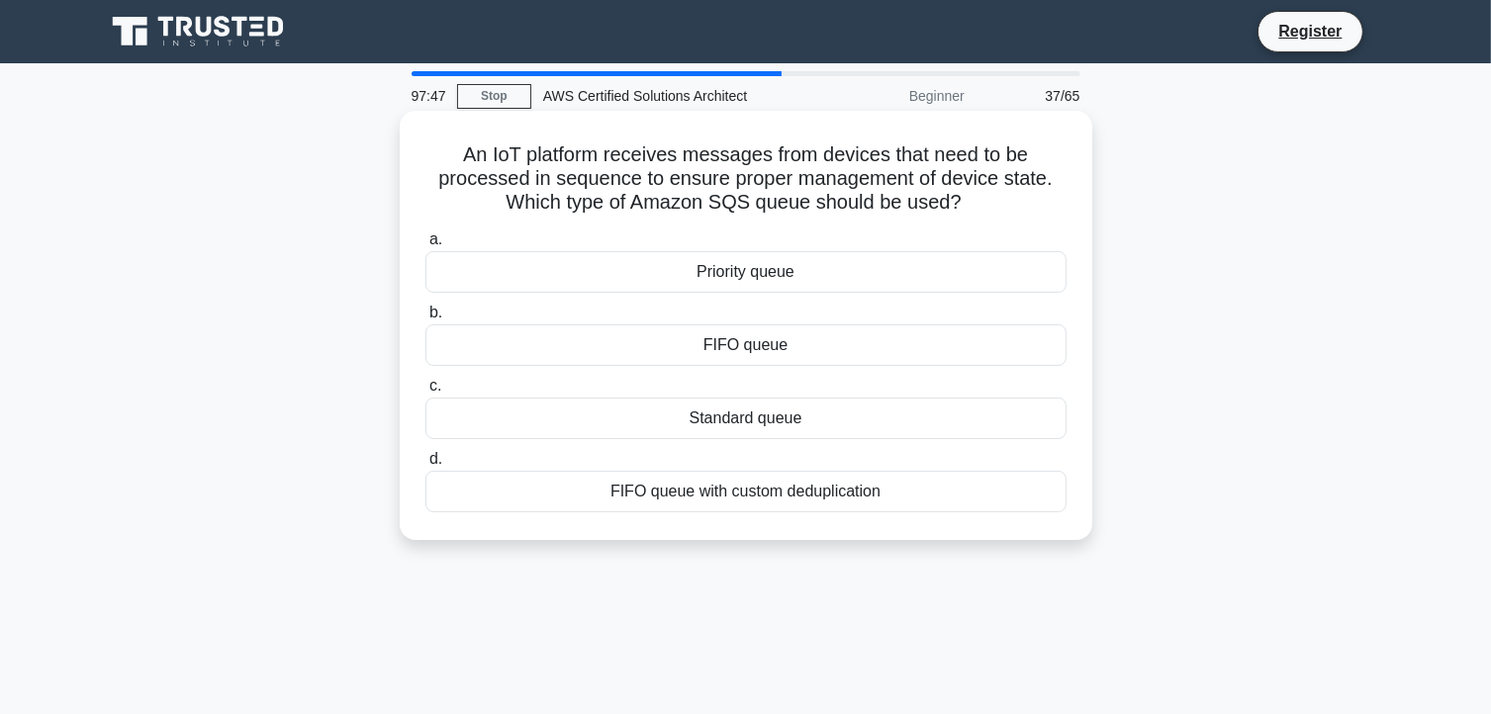
click at [735, 413] on div "Standard queue" at bounding box center [745, 419] width 641 height 42
click at [425, 393] on input "c. Standard queue" at bounding box center [425, 386] width 0 height 13
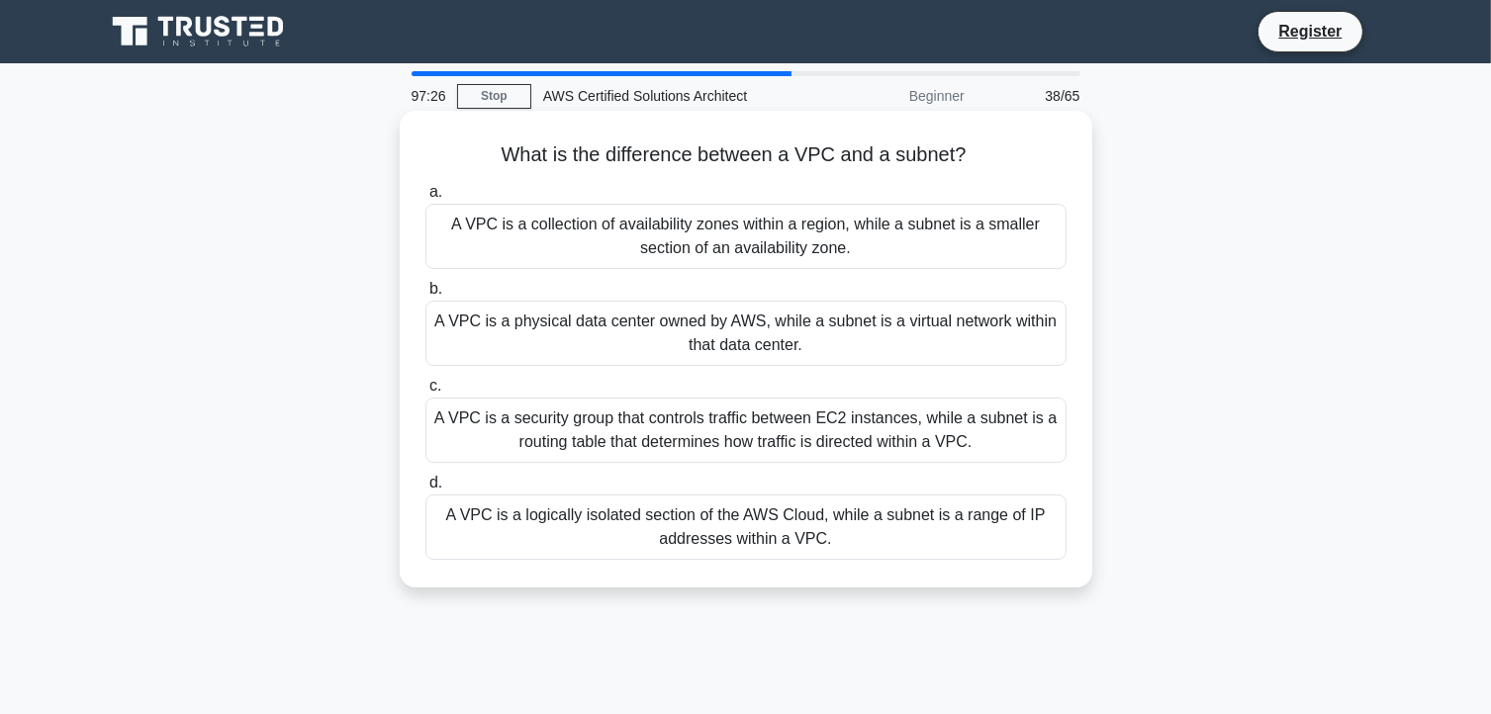
click at [709, 513] on div "A VPC is a logically isolated section of the AWS Cloud, while a subnet is a ran…" at bounding box center [745, 527] width 641 height 65
click at [425, 490] on input "d. A VPC is a logically isolated section of the AWS Cloud, while a subnet is a …" at bounding box center [425, 483] width 0 height 13
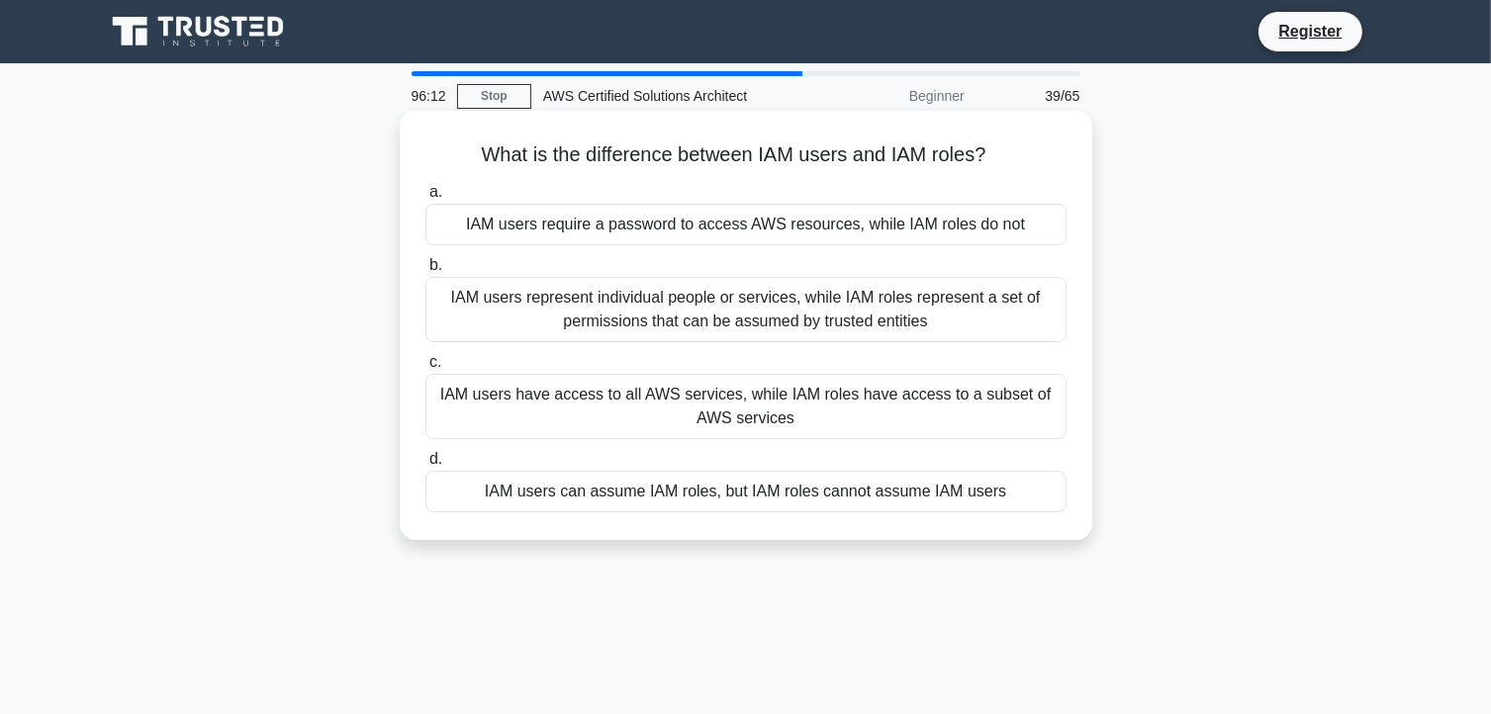
click at [714, 310] on div "IAM users represent individual people or services, while IAM roles represent a …" at bounding box center [745, 309] width 641 height 65
click at [425, 272] on input "b. IAM users represent individual people or services, while IAM roles represent…" at bounding box center [425, 265] width 0 height 13
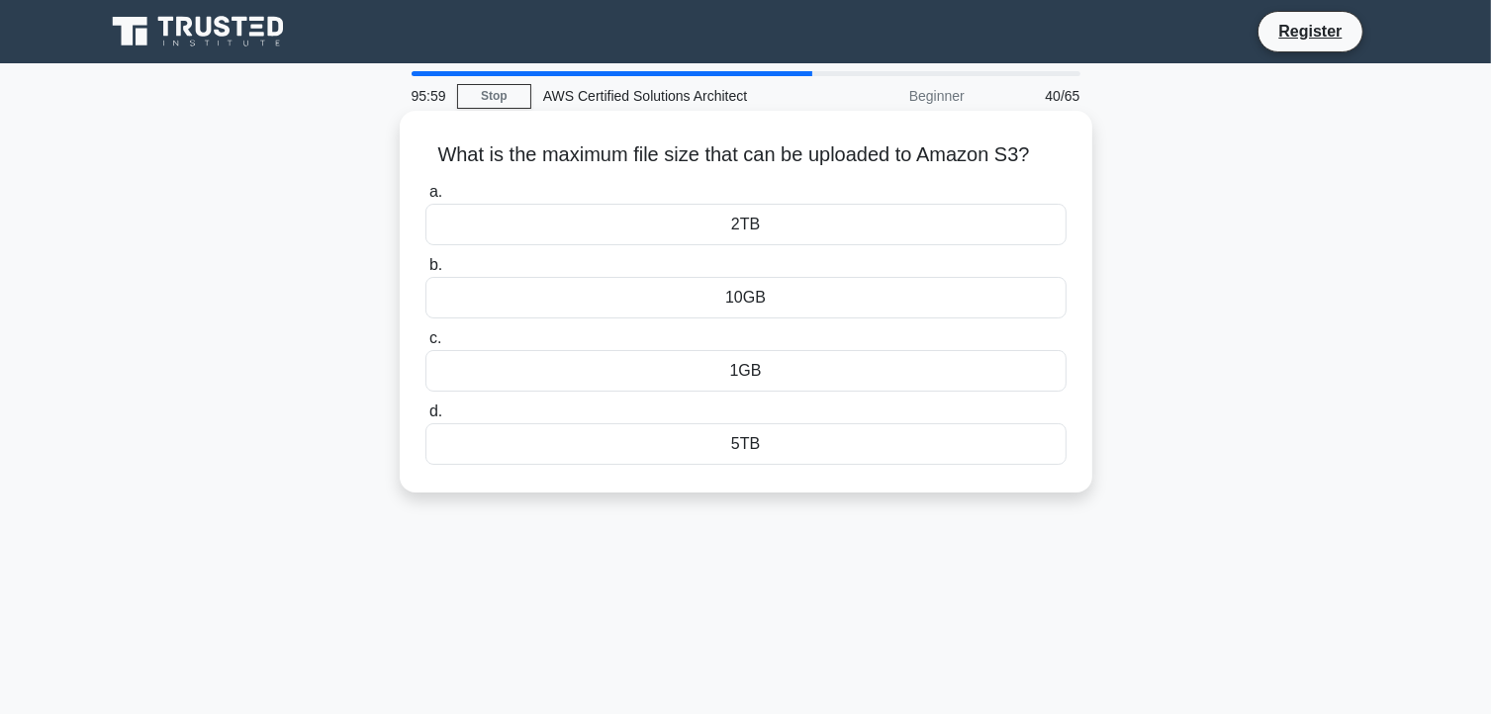
click at [761, 442] on div "5TB" at bounding box center [745, 444] width 641 height 42
click at [425, 419] on input "d. 5TB" at bounding box center [425, 412] width 0 height 13
